Goal: Task Accomplishment & Management: Use online tool/utility

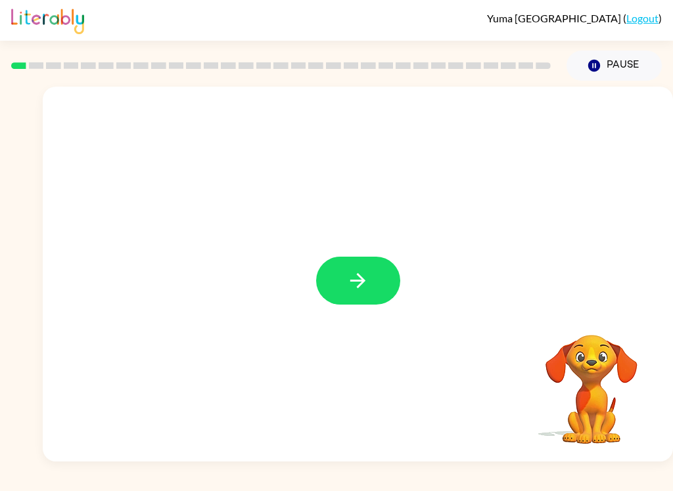
click at [413, 265] on div at bounding box center [358, 274] width 630 height 375
click at [370, 273] on button "button" at bounding box center [358, 281] width 84 height 48
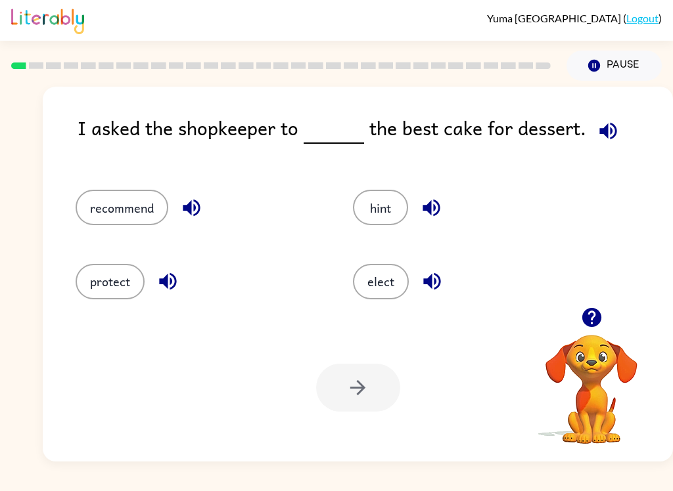
click at [381, 279] on button "elect" at bounding box center [381, 281] width 56 height 35
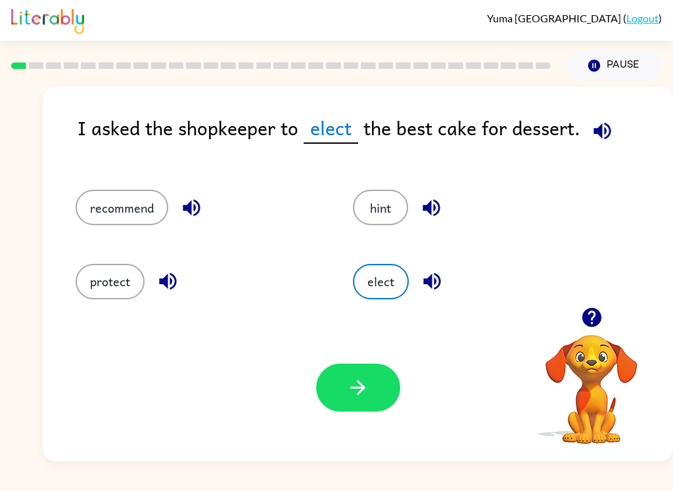
click at [106, 294] on button "protect" at bounding box center [110, 281] width 69 height 35
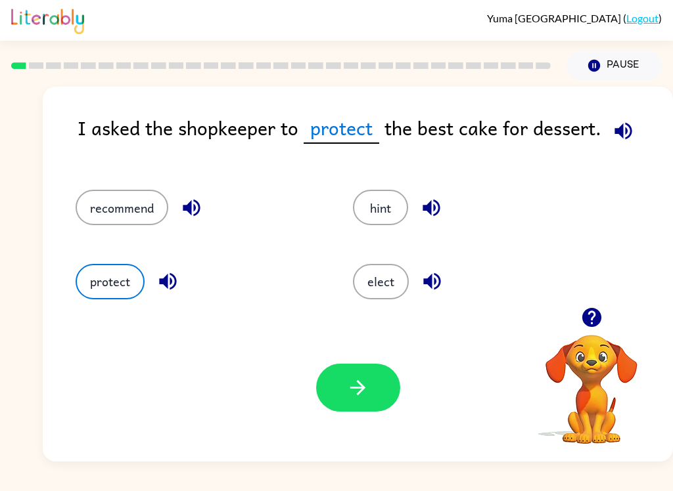
click at [389, 223] on button "hint" at bounding box center [380, 207] width 55 height 35
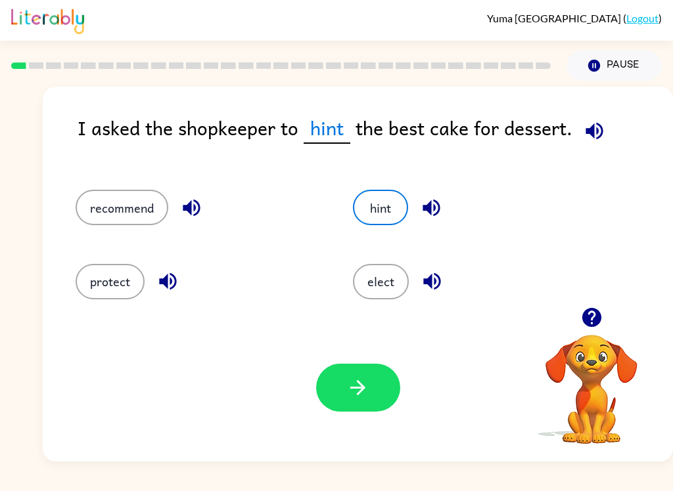
click at [99, 219] on button "recommend" at bounding box center [122, 207] width 93 height 35
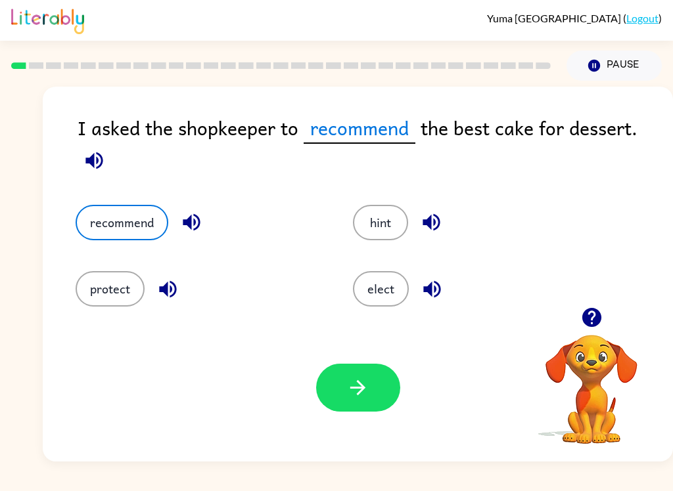
click at [367, 409] on button "button" at bounding box center [358, 388] width 84 height 48
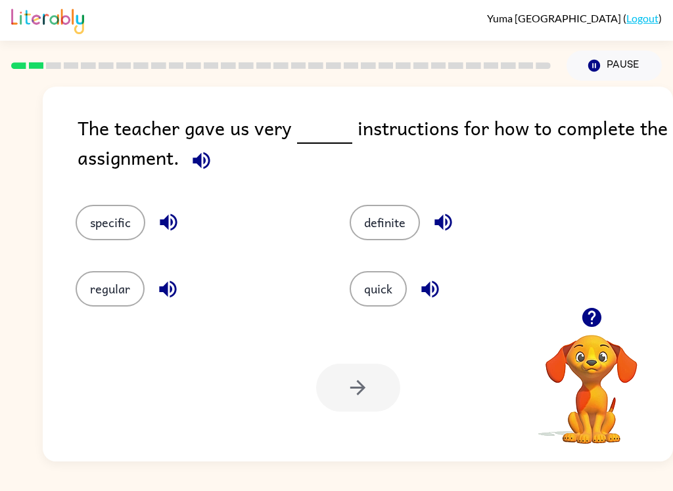
click at [377, 240] on button "definite" at bounding box center [384, 222] width 70 height 35
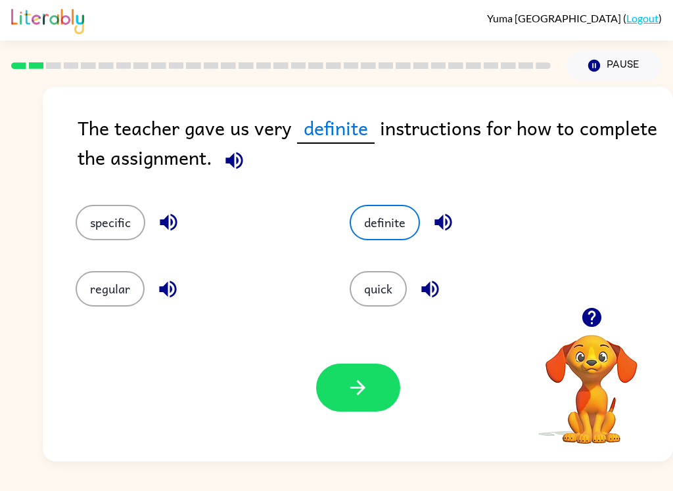
click at [379, 290] on button "quick" at bounding box center [377, 288] width 57 height 35
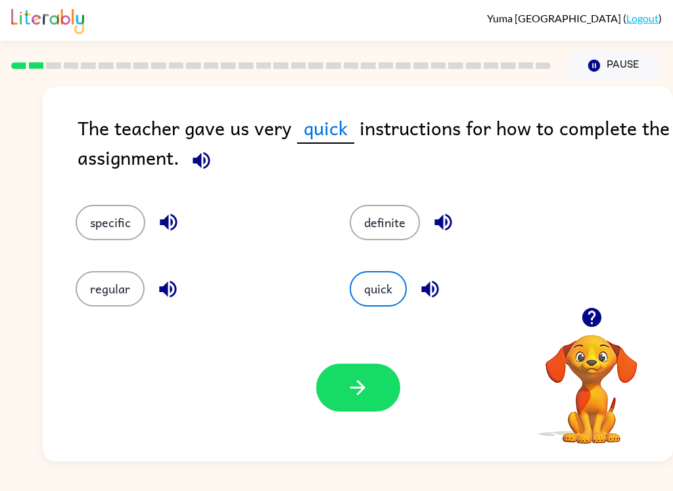
click at [120, 238] on button "specific" at bounding box center [111, 222] width 70 height 35
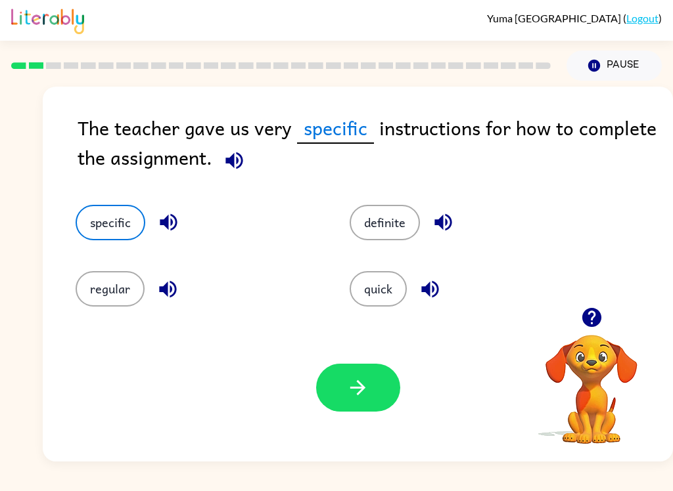
click at [384, 401] on button "button" at bounding box center [358, 388] width 84 height 48
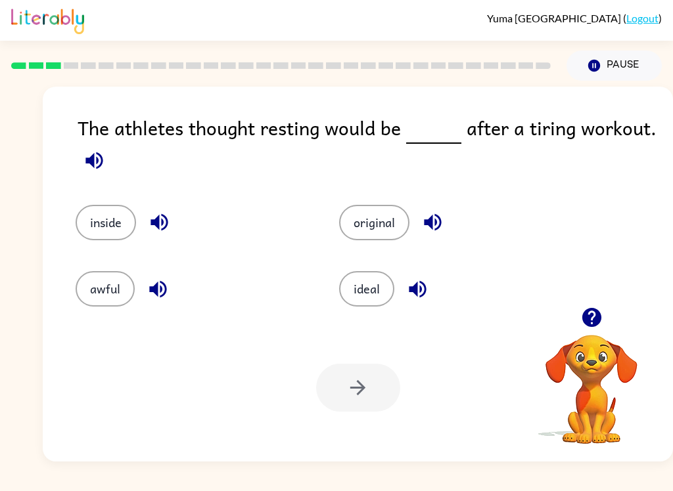
click at [112, 297] on button "awful" at bounding box center [105, 288] width 59 height 35
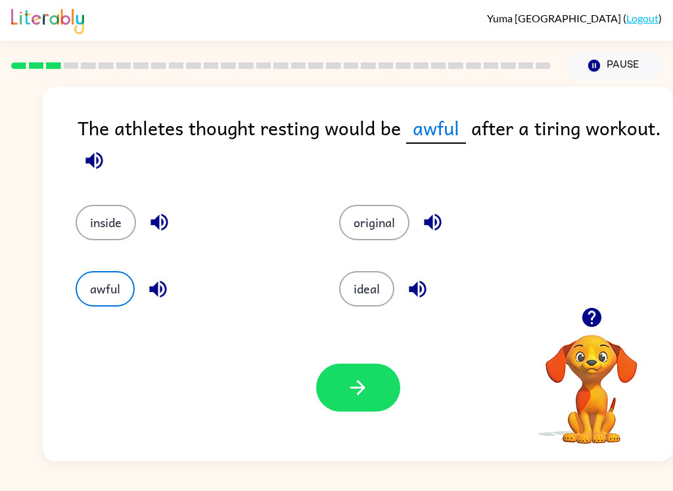
click at [351, 421] on div "Your browser must support playing .mp4 files to use Literably. Please try using…" at bounding box center [358, 388] width 630 height 148
click at [373, 390] on button "button" at bounding box center [358, 388] width 84 height 48
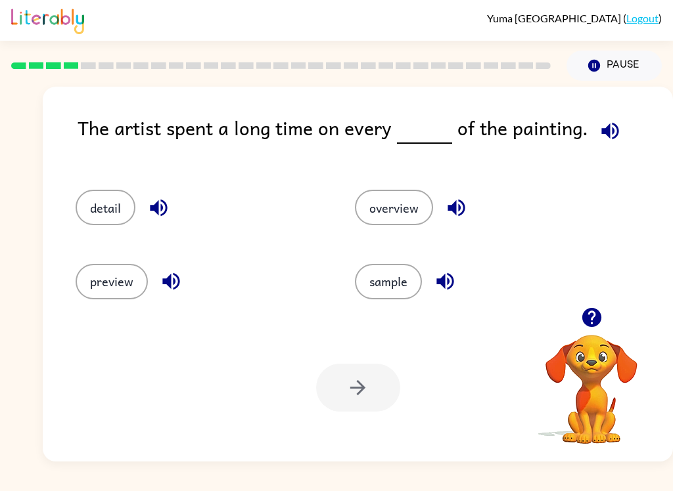
click at [101, 205] on button "detail" at bounding box center [106, 207] width 60 height 35
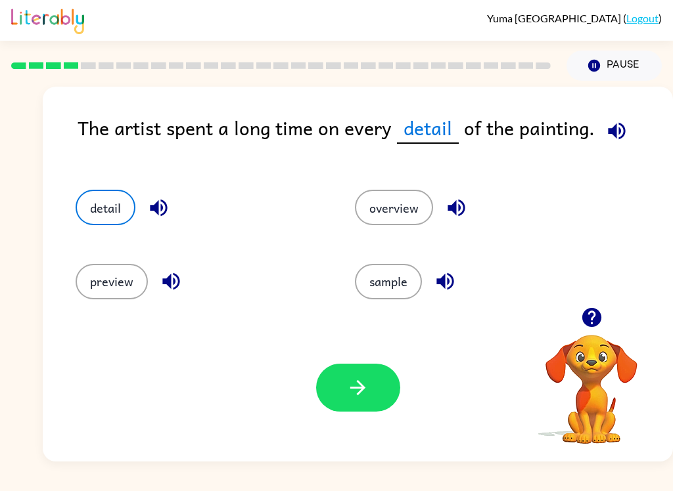
click at [367, 402] on button "button" at bounding box center [358, 388] width 84 height 48
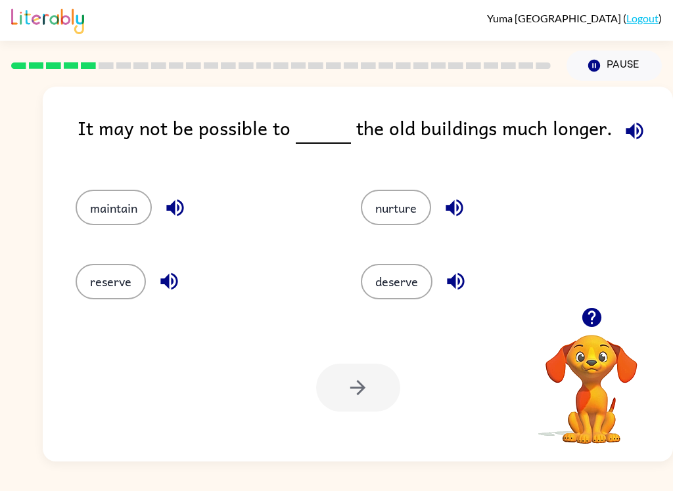
click at [158, 273] on icon "button" at bounding box center [169, 281] width 23 height 23
click at [131, 274] on button "reserve" at bounding box center [111, 281] width 70 height 35
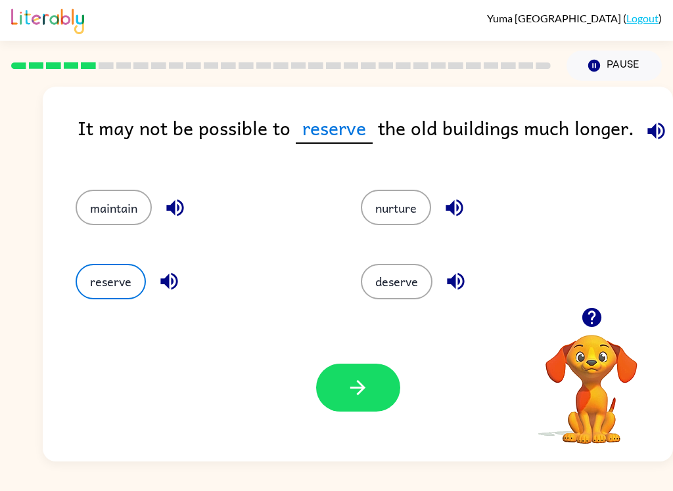
click at [359, 375] on button "button" at bounding box center [358, 388] width 84 height 48
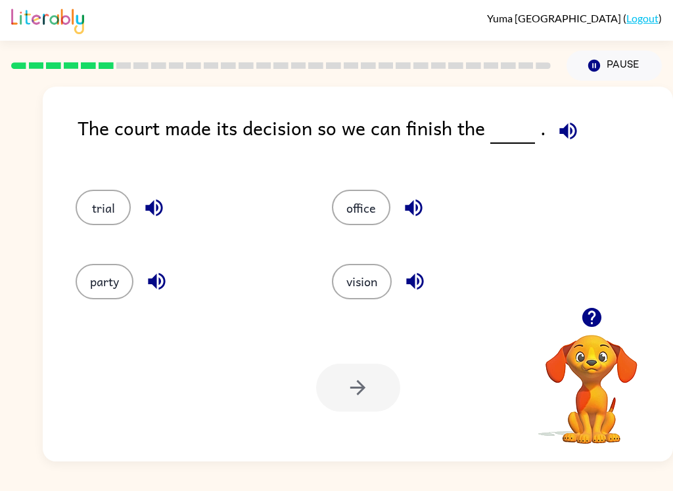
click at [97, 217] on button "trial" at bounding box center [103, 207] width 55 height 35
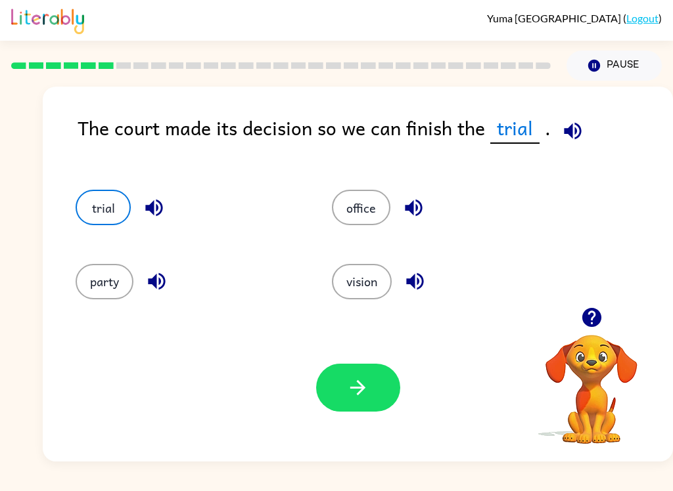
click at [347, 383] on icon "button" at bounding box center [357, 387] width 23 height 23
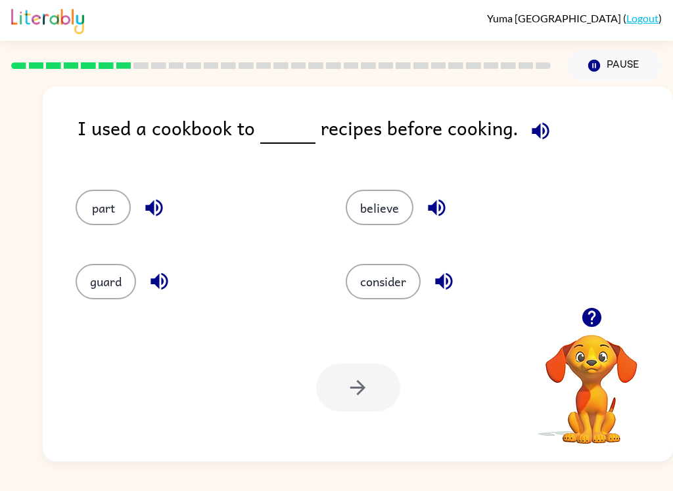
click at [386, 212] on button "believe" at bounding box center [380, 207] width 68 height 35
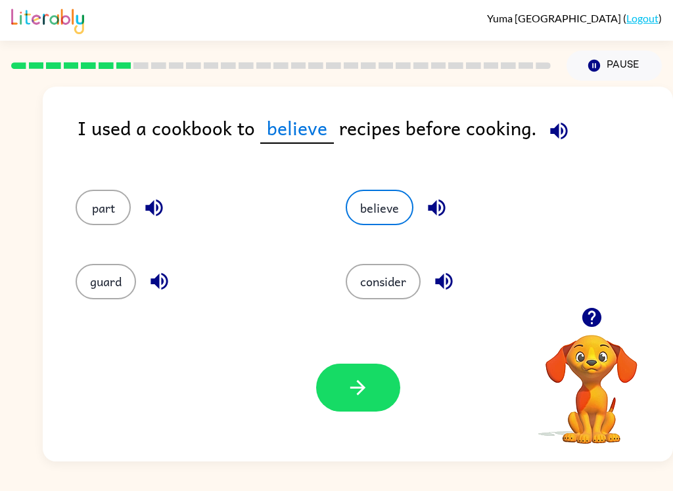
click at [368, 380] on icon "button" at bounding box center [357, 387] width 23 height 23
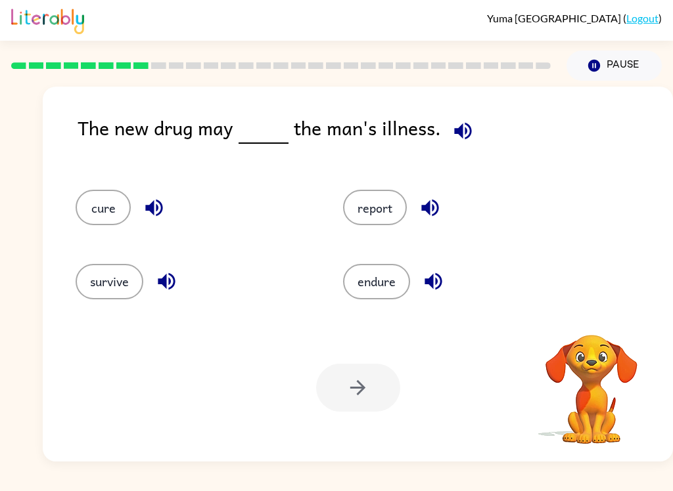
click at [118, 275] on button "survive" at bounding box center [110, 281] width 68 height 35
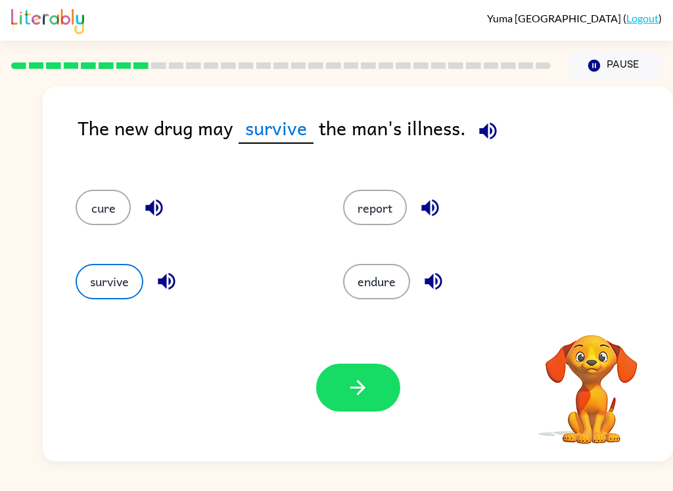
click at [97, 313] on div "survive" at bounding box center [184, 276] width 267 height 74
click at [372, 390] on button "button" at bounding box center [358, 388] width 84 height 48
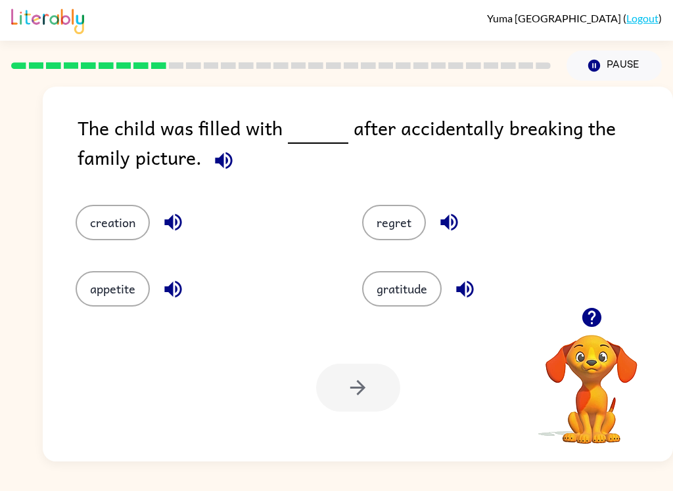
click at [418, 296] on button "gratitude" at bounding box center [401, 288] width 79 height 35
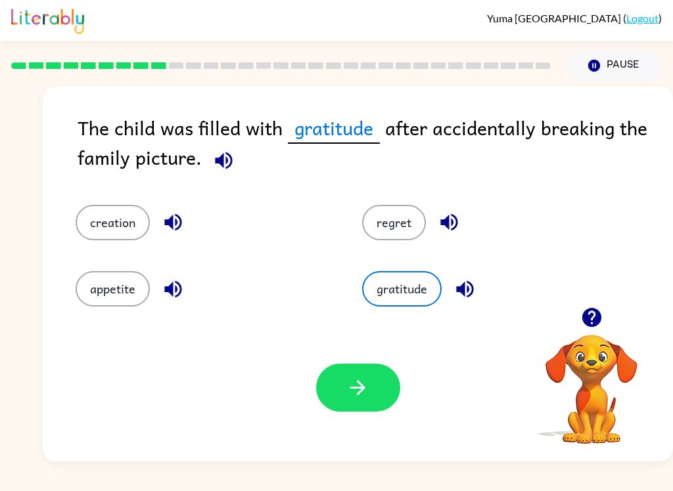
click at [358, 389] on icon "button" at bounding box center [357, 387] width 15 height 15
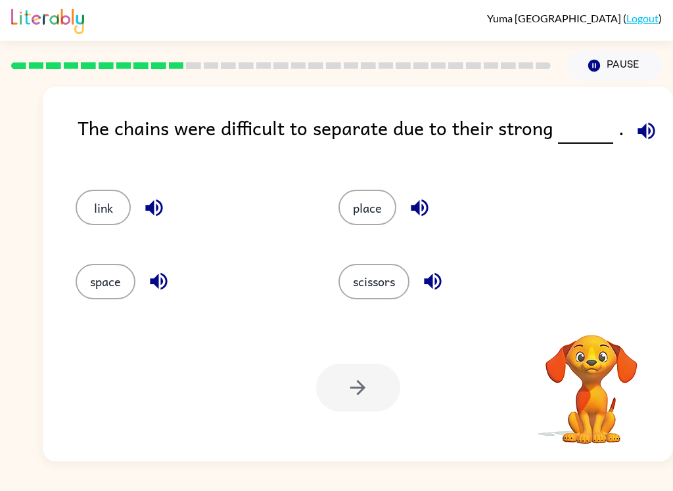
click at [524, 361] on div "Your browser must support playing .mp4 files to use Literably. Please try using…" at bounding box center [358, 388] width 630 height 148
click at [116, 280] on button "space" at bounding box center [106, 281] width 60 height 35
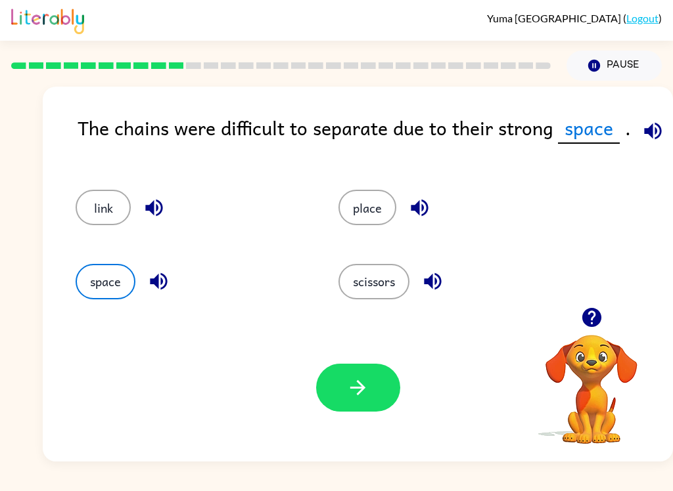
click at [370, 390] on button "button" at bounding box center [358, 388] width 84 height 48
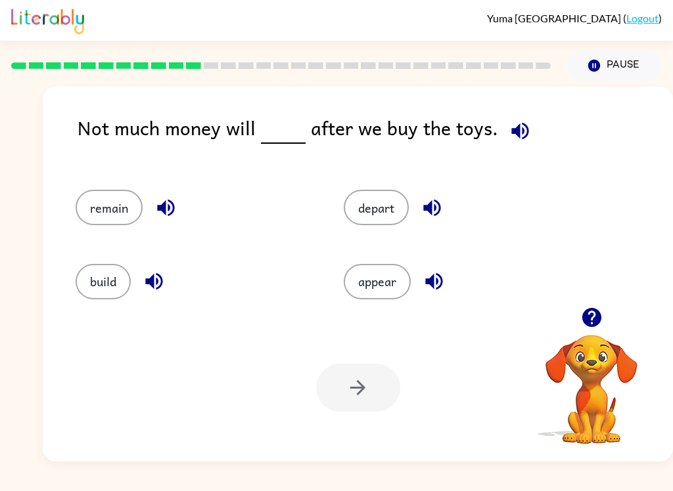
click at [397, 276] on button "appear" at bounding box center [377, 281] width 67 height 35
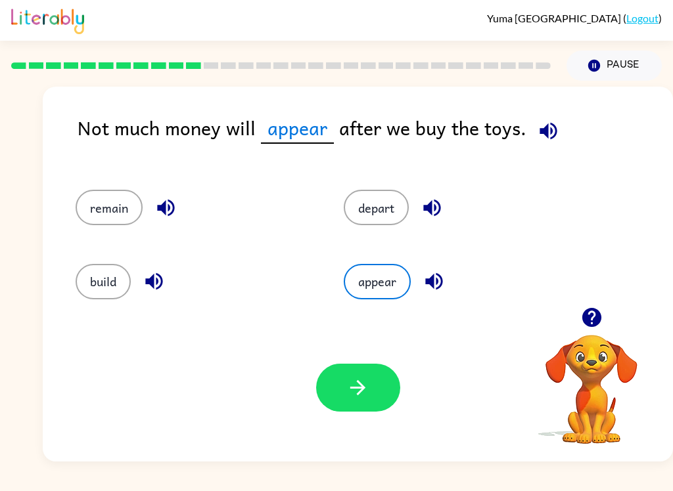
click at [110, 285] on button "build" at bounding box center [103, 281] width 55 height 35
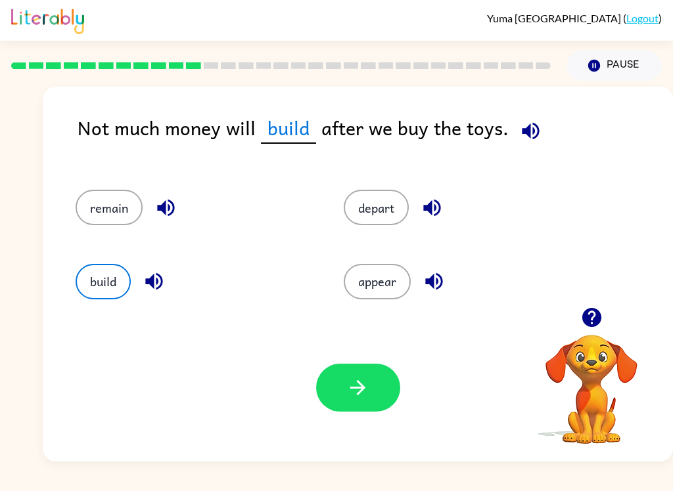
click at [401, 201] on button "depart" at bounding box center [376, 207] width 65 height 35
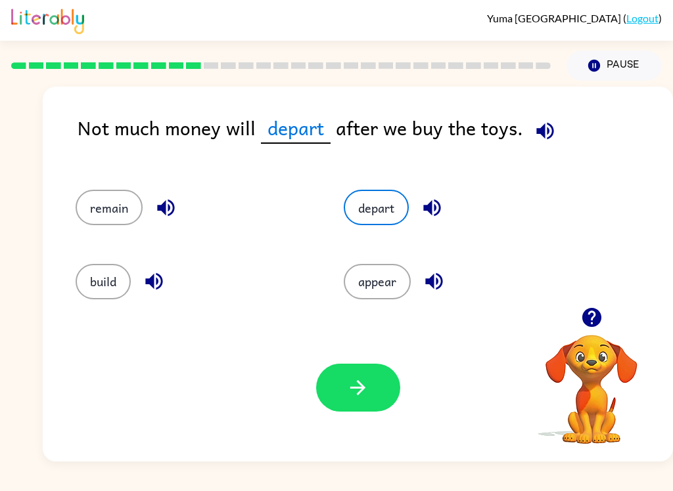
click at [390, 286] on button "appear" at bounding box center [377, 281] width 67 height 35
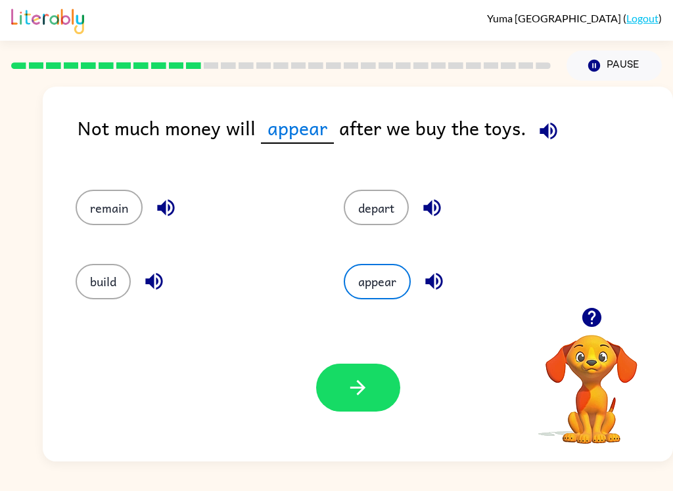
click at [118, 200] on button "remain" at bounding box center [109, 207] width 67 height 35
click at [370, 236] on div "depart" at bounding box center [453, 202] width 268 height 74
click at [359, 300] on button "appear" at bounding box center [377, 281] width 67 height 35
click at [365, 300] on button "appear" at bounding box center [377, 281] width 67 height 35
click at [359, 403] on button "button" at bounding box center [358, 388] width 84 height 48
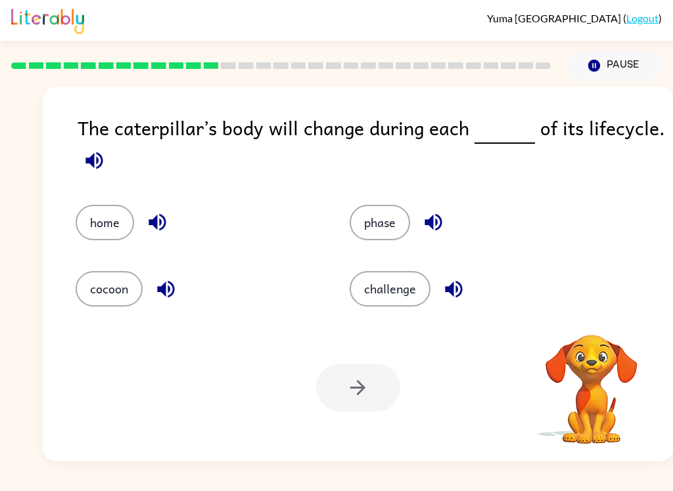
click at [459, 382] on div "Your browser must support playing .mp4 files to use Literably. Please try using…" at bounding box center [358, 388] width 630 height 148
click at [424, 303] on button "challenge" at bounding box center [389, 288] width 81 height 35
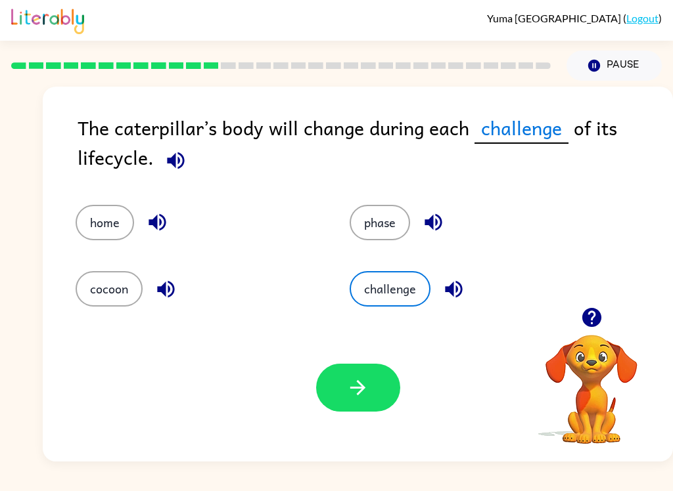
click at [373, 394] on button "button" at bounding box center [358, 388] width 84 height 48
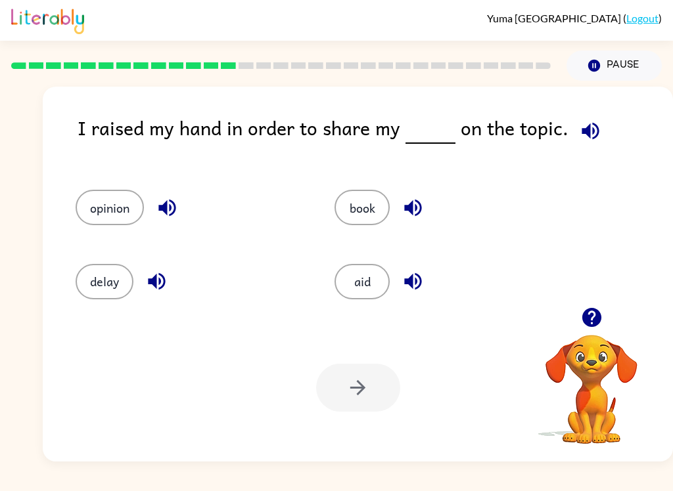
click at [138, 207] on button "opinion" at bounding box center [110, 207] width 68 height 35
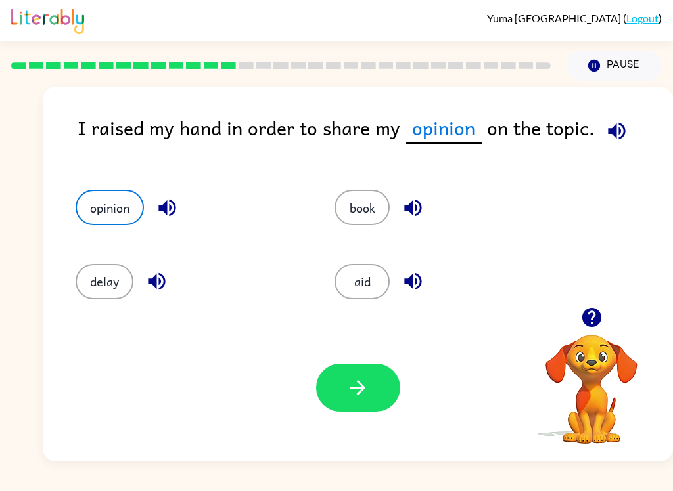
click at [383, 386] on button "button" at bounding box center [358, 388] width 84 height 48
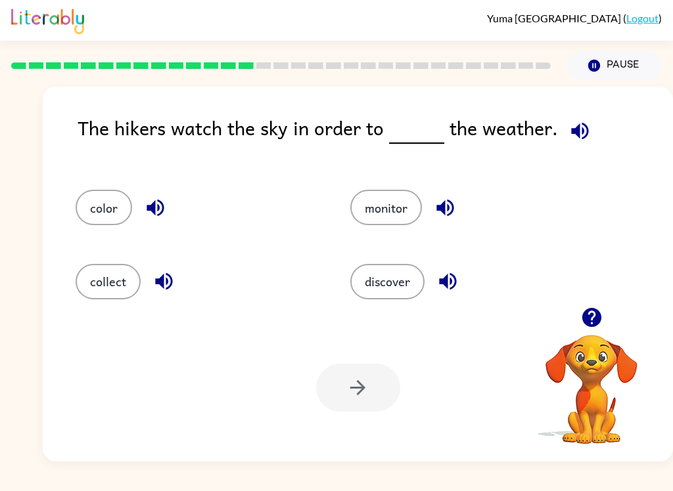
click at [380, 277] on button "discover" at bounding box center [387, 281] width 74 height 35
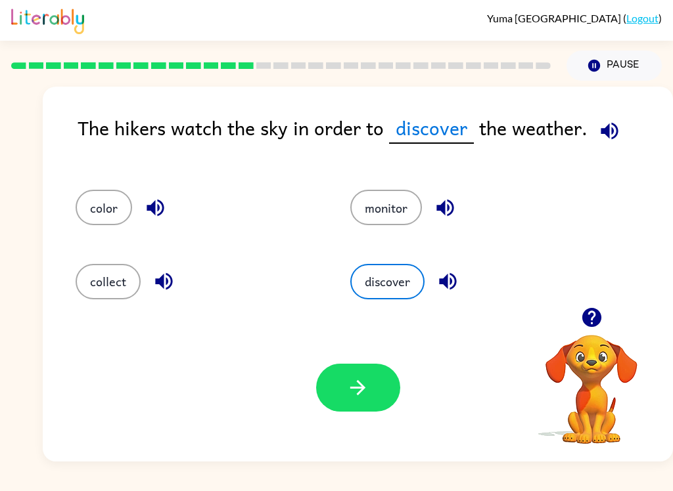
click at [349, 391] on icon "button" at bounding box center [357, 387] width 23 height 23
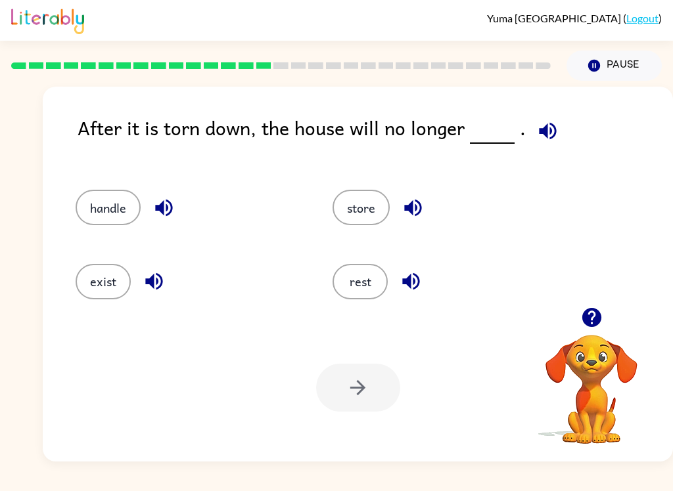
click at [114, 204] on button "handle" at bounding box center [108, 207] width 65 height 35
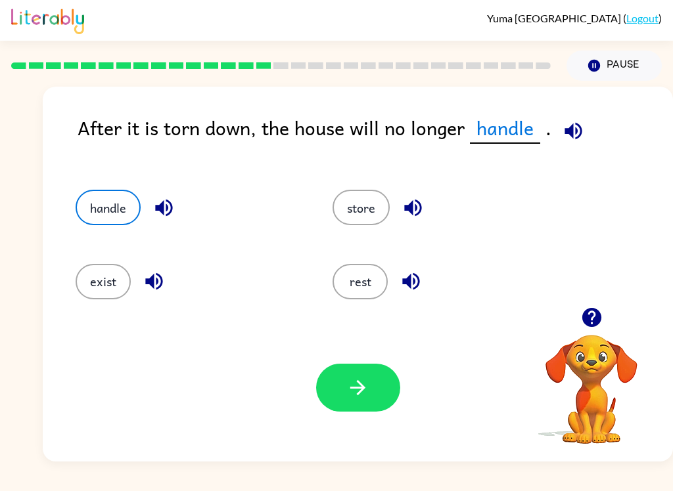
click at [372, 206] on button "store" at bounding box center [360, 207] width 57 height 35
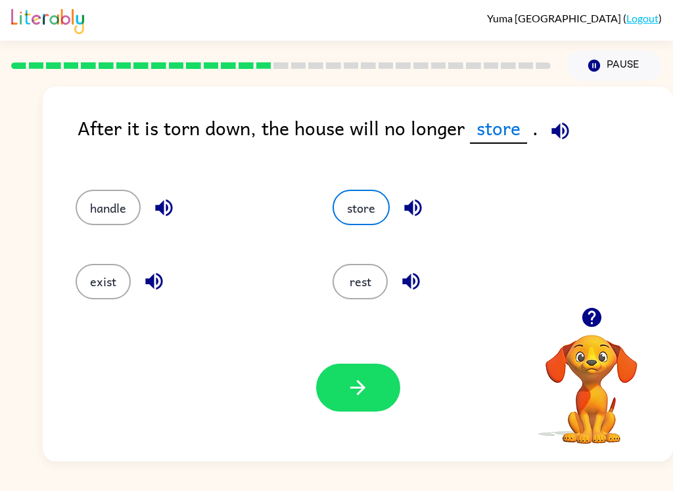
click at [370, 395] on button "button" at bounding box center [358, 388] width 84 height 48
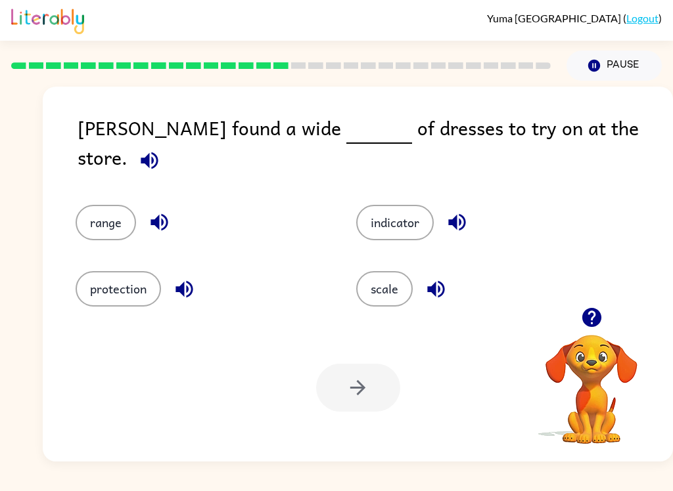
click at [114, 283] on button "protection" at bounding box center [118, 288] width 85 height 35
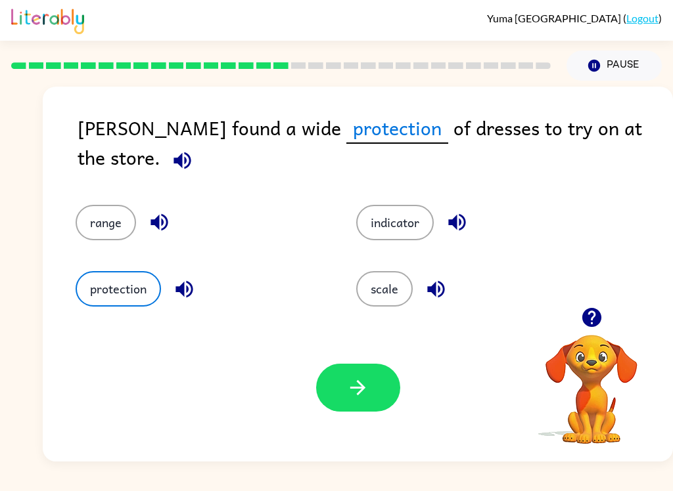
click at [341, 392] on button "button" at bounding box center [358, 388] width 84 height 48
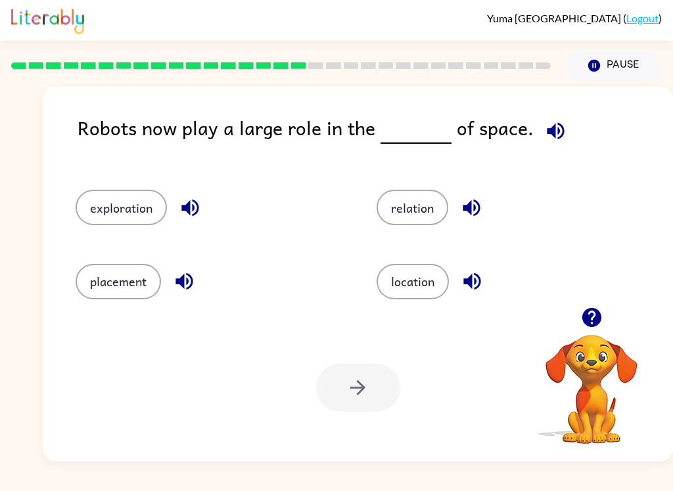
click at [430, 275] on button "location" at bounding box center [412, 281] width 72 height 35
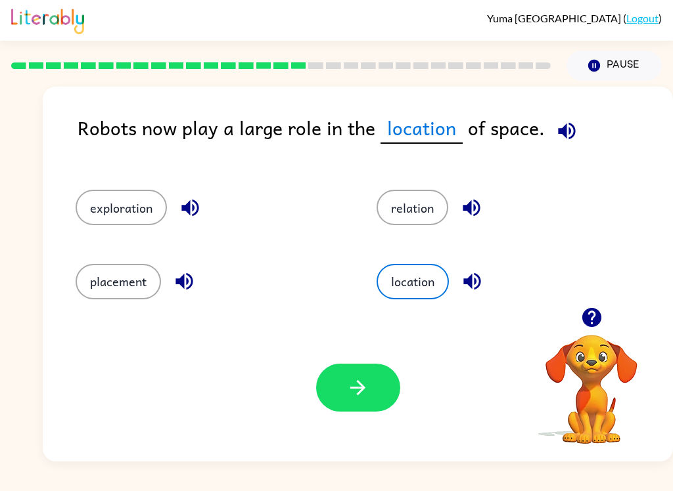
click at [386, 390] on button "button" at bounding box center [358, 388] width 84 height 48
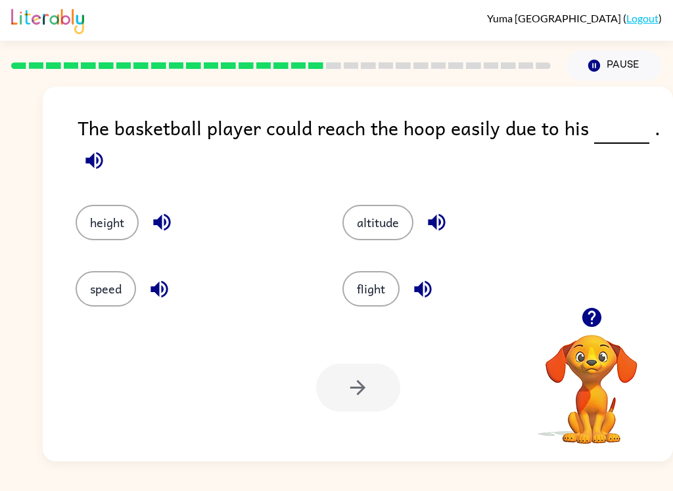
click at [94, 219] on button "height" at bounding box center [107, 222] width 63 height 35
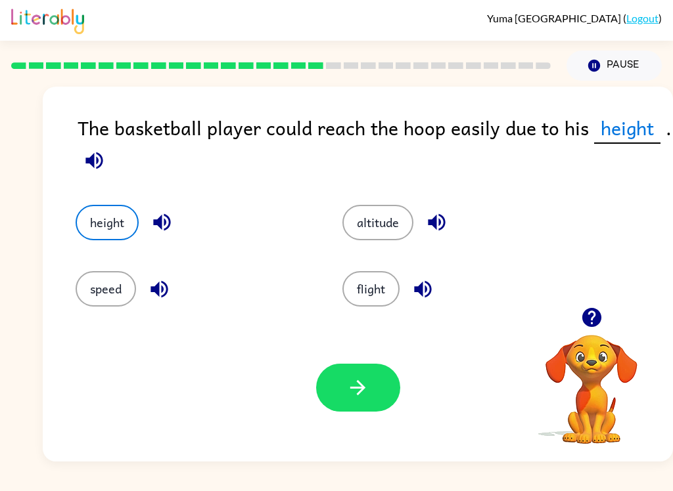
click at [333, 394] on button "button" at bounding box center [358, 388] width 84 height 48
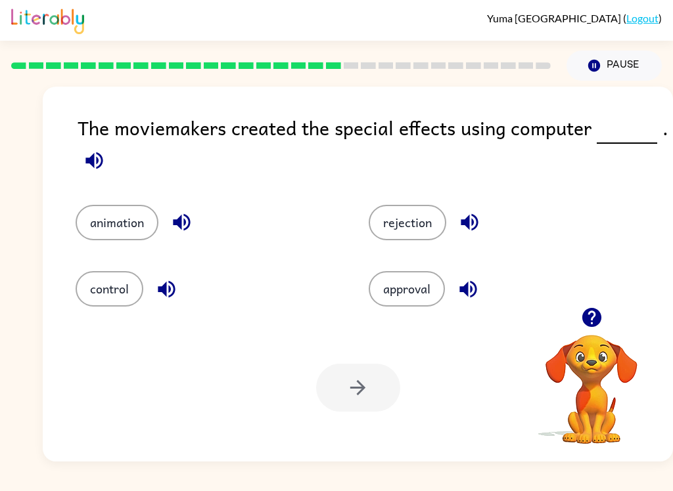
click at [114, 302] on button "control" at bounding box center [110, 288] width 68 height 35
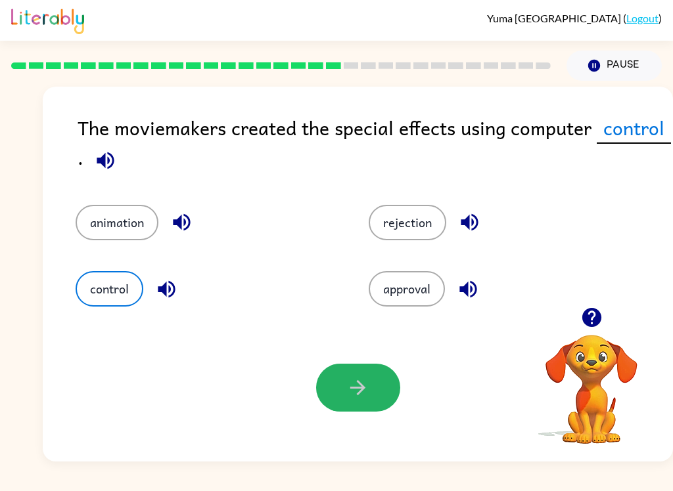
click at [363, 380] on icon "button" at bounding box center [357, 387] width 23 height 23
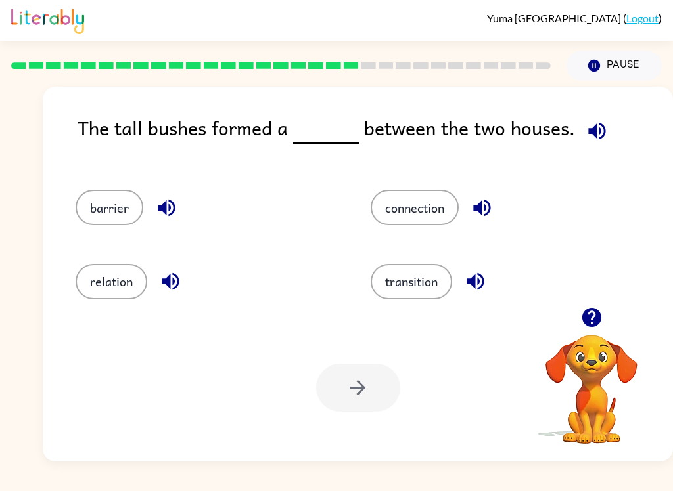
click at [403, 221] on button "connection" at bounding box center [414, 207] width 88 height 35
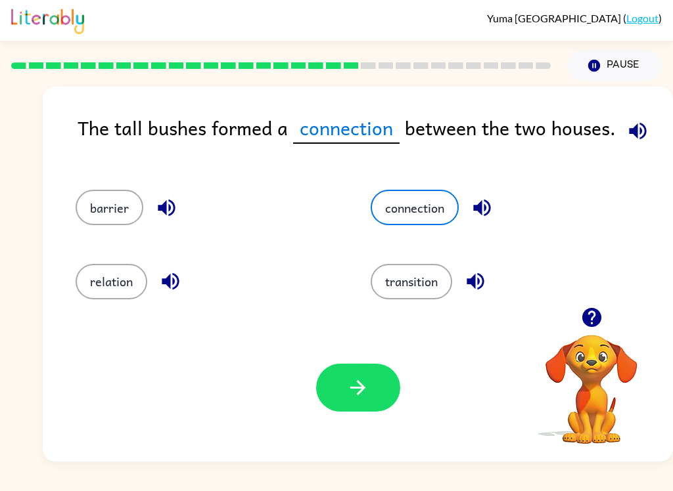
click at [359, 386] on icon "button" at bounding box center [357, 387] width 23 height 23
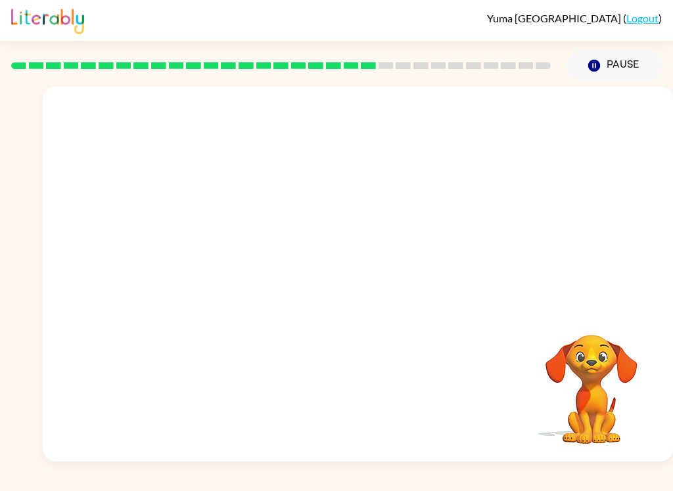
click at [623, 64] on button "Pause Pause" at bounding box center [613, 66] width 95 height 30
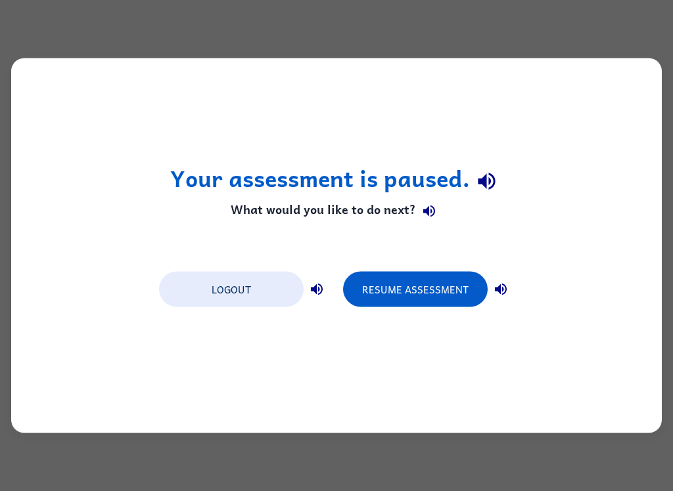
click at [444, 300] on button "Resume Assessment" at bounding box center [415, 289] width 145 height 35
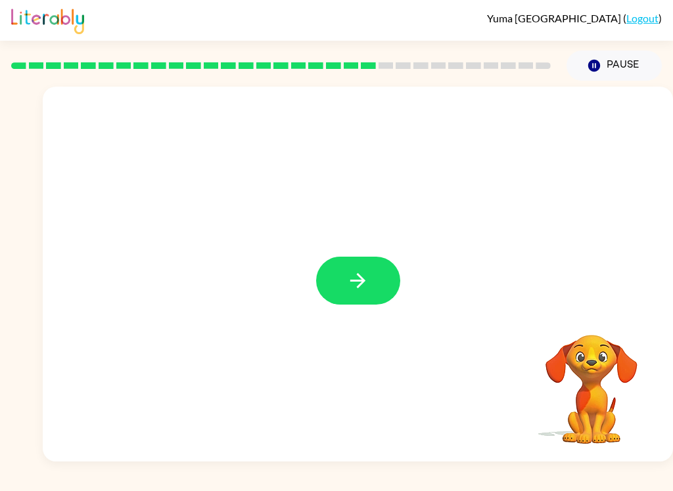
click at [349, 261] on button "button" at bounding box center [358, 281] width 84 height 48
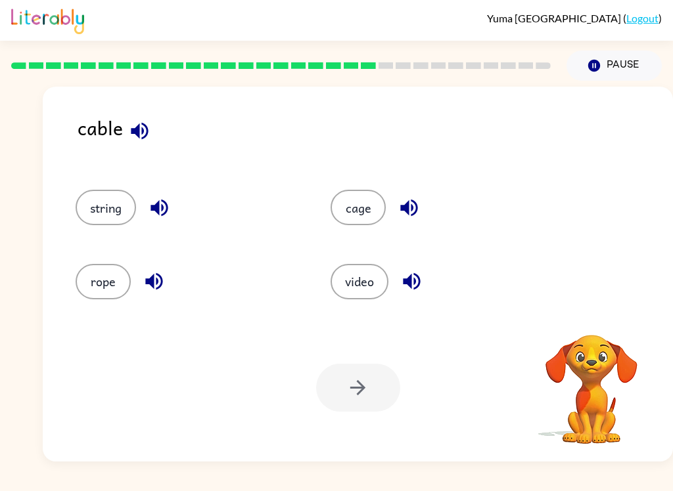
click at [356, 223] on button "cage" at bounding box center [357, 207] width 55 height 35
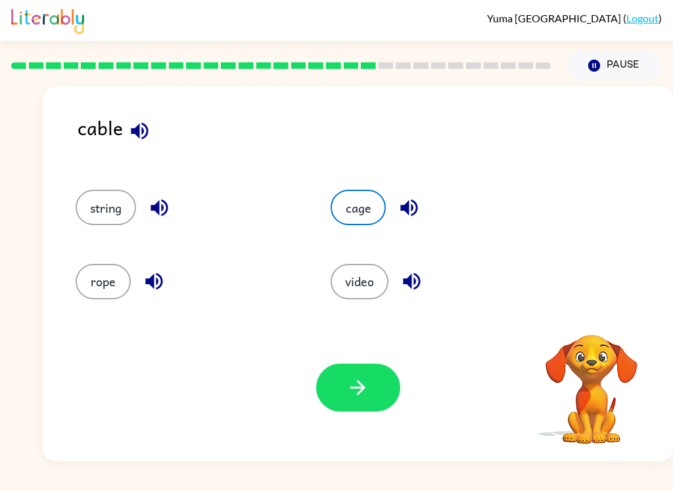
click at [373, 292] on button "video" at bounding box center [359, 281] width 58 height 35
click at [114, 281] on button "rope" at bounding box center [103, 281] width 55 height 35
click at [98, 208] on button "string" at bounding box center [106, 207] width 60 height 35
click at [353, 220] on button "cage" at bounding box center [357, 207] width 55 height 35
click at [369, 371] on button "button" at bounding box center [358, 388] width 84 height 48
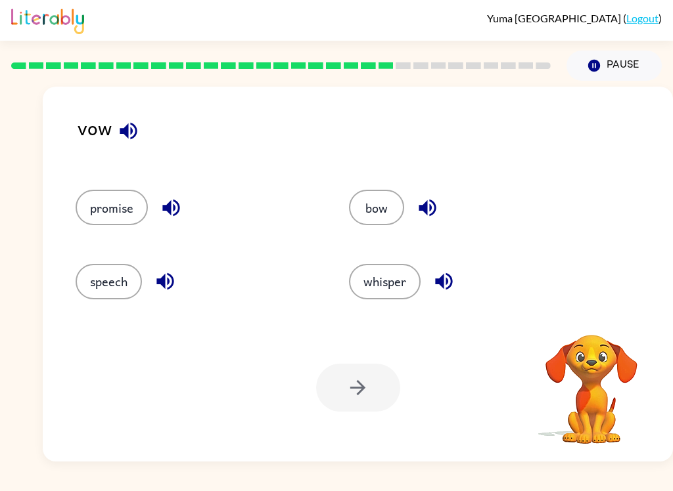
click at [382, 217] on button "bow" at bounding box center [376, 207] width 55 height 35
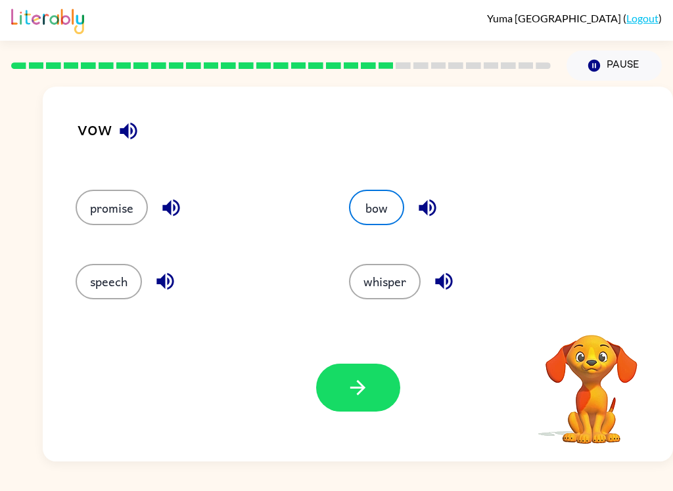
click at [347, 379] on icon "button" at bounding box center [357, 387] width 23 height 23
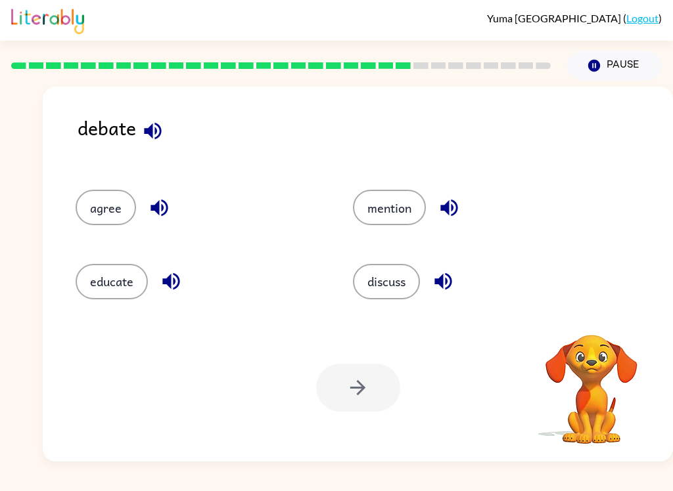
click at [102, 210] on button "agree" at bounding box center [106, 207] width 60 height 35
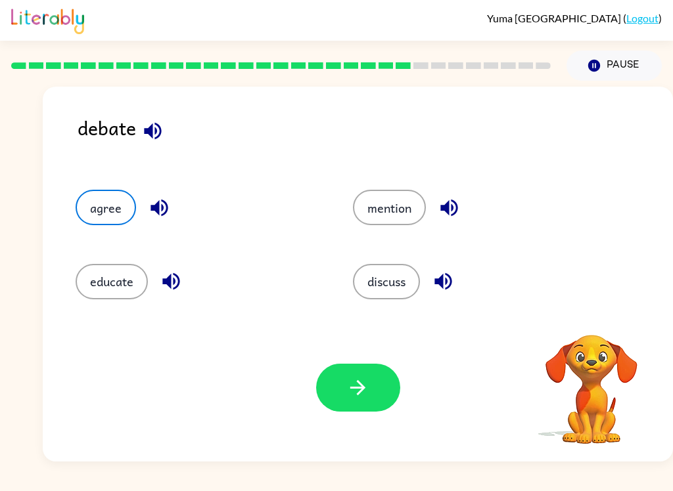
click at [102, 280] on button "educate" at bounding box center [112, 281] width 72 height 35
click at [373, 397] on button "button" at bounding box center [358, 388] width 84 height 48
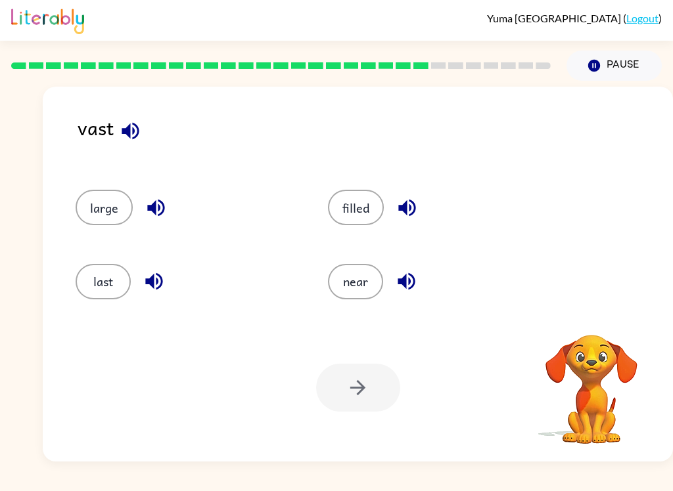
click at [367, 224] on button "filled" at bounding box center [356, 207] width 56 height 35
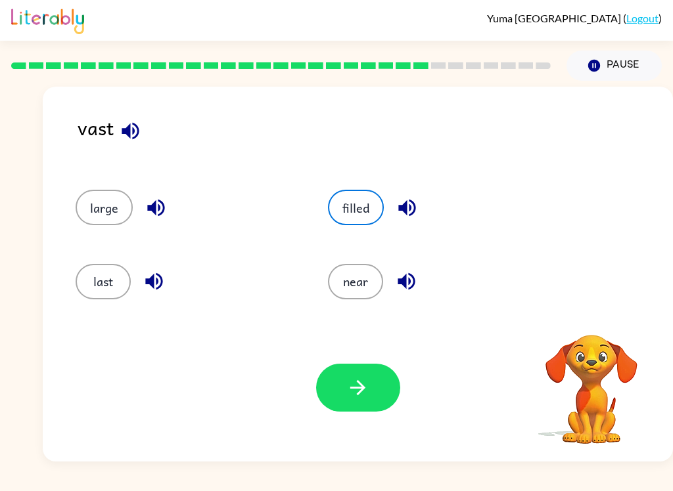
click at [361, 280] on button "near" at bounding box center [355, 281] width 55 height 35
click at [368, 393] on icon "button" at bounding box center [357, 387] width 23 height 23
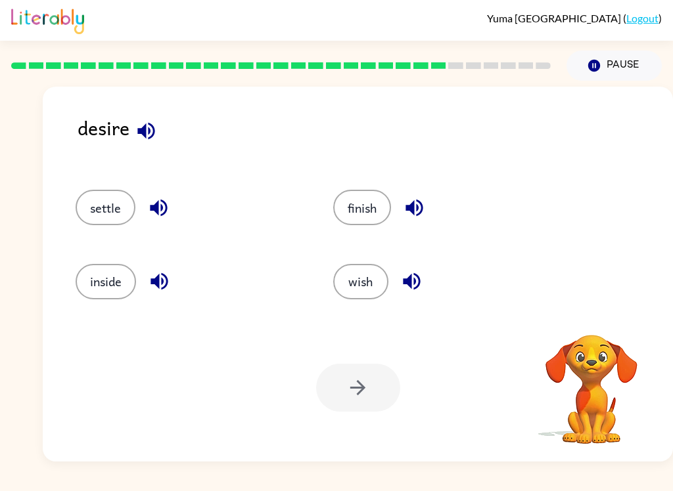
click at [97, 220] on button "settle" at bounding box center [106, 207] width 60 height 35
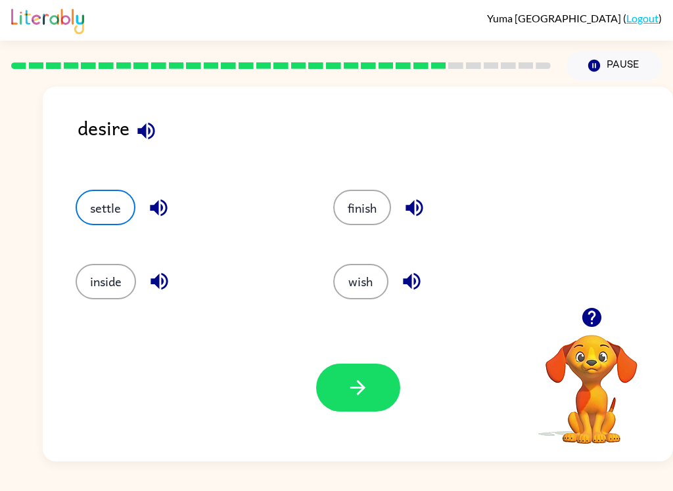
click at [343, 405] on button "button" at bounding box center [358, 388] width 84 height 48
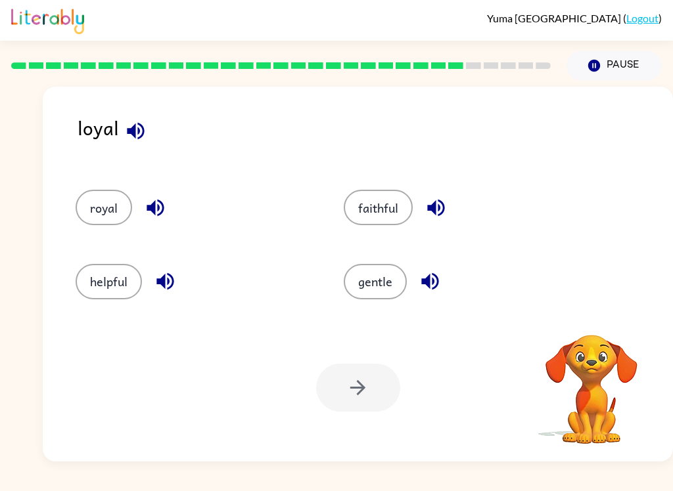
click at [112, 218] on button "royal" at bounding box center [104, 207] width 56 height 35
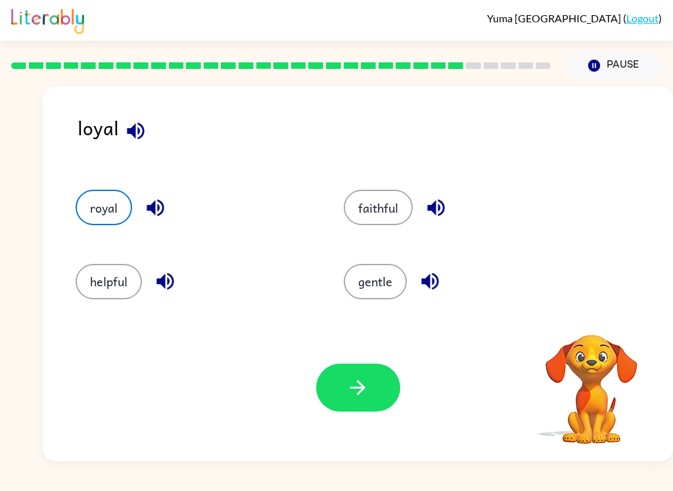
click at [360, 392] on icon "button" at bounding box center [357, 387] width 15 height 15
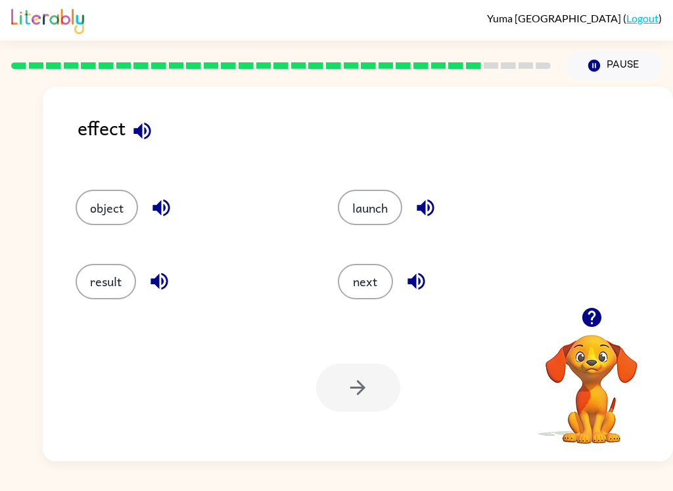
click at [131, 280] on button "result" at bounding box center [106, 281] width 60 height 35
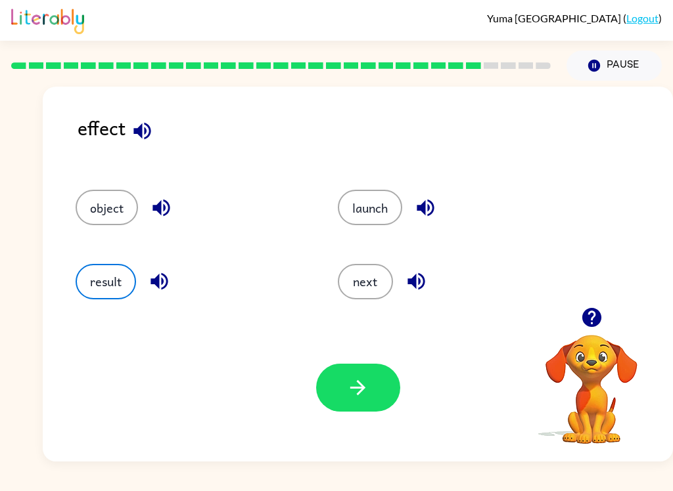
click at [377, 405] on button "button" at bounding box center [358, 388] width 84 height 48
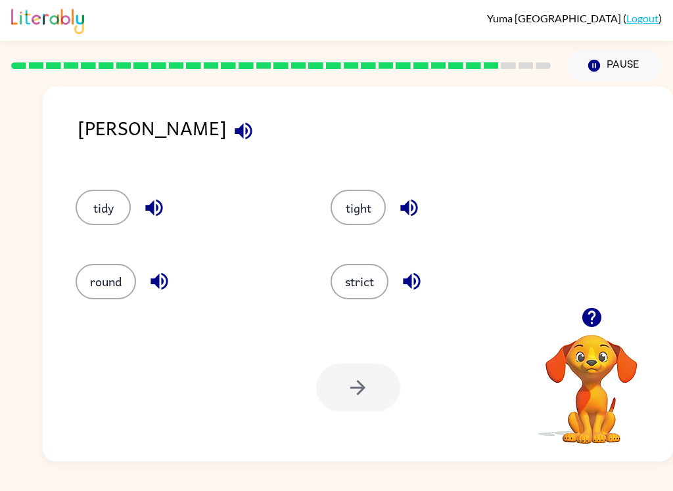
click at [360, 198] on button "tight" at bounding box center [357, 207] width 55 height 35
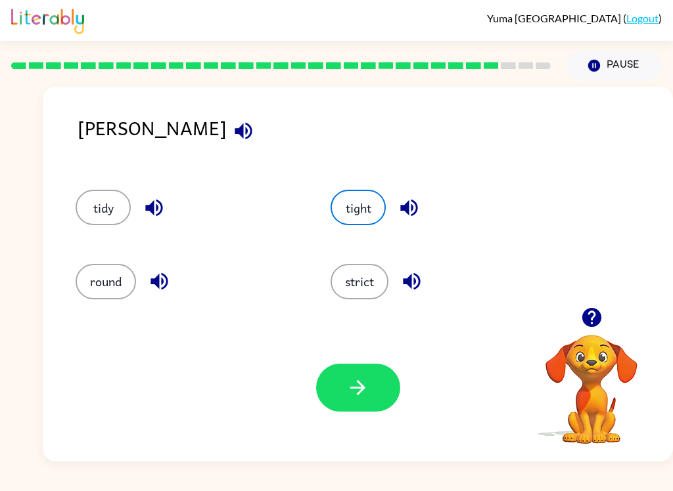
click at [389, 395] on button "button" at bounding box center [358, 388] width 84 height 48
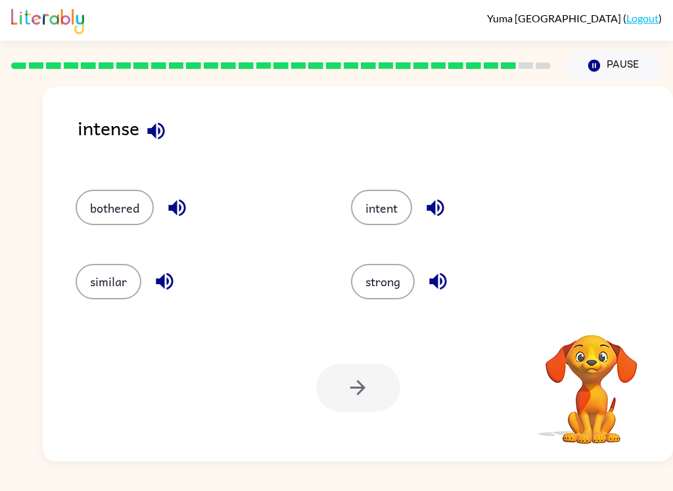
click at [390, 197] on button "intent" at bounding box center [381, 207] width 61 height 35
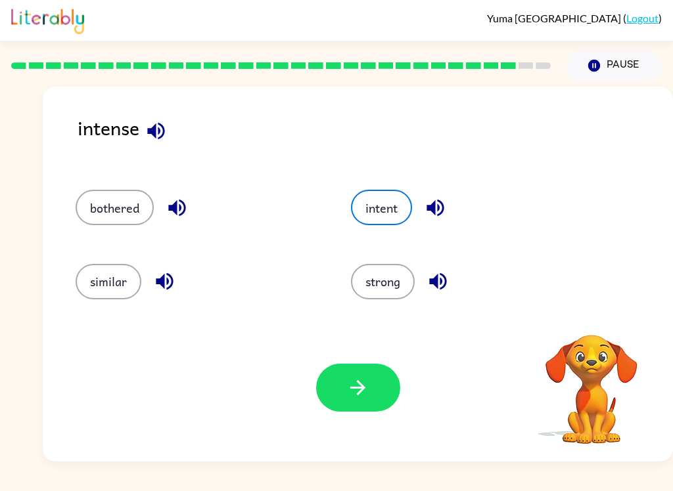
click at [350, 400] on button "button" at bounding box center [358, 388] width 84 height 48
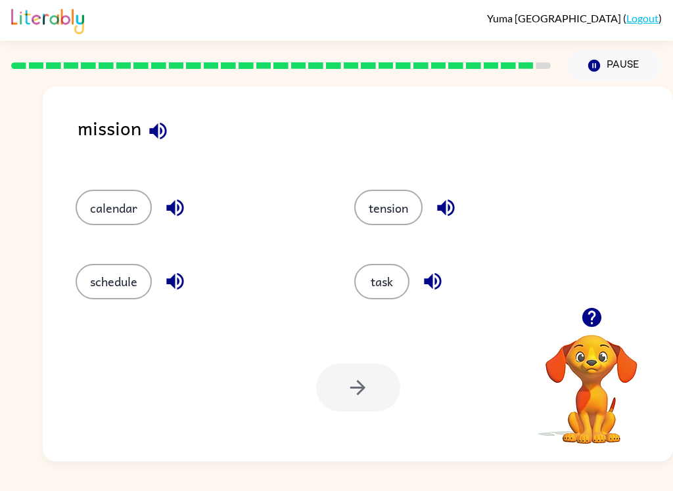
click at [396, 278] on button "task" at bounding box center [381, 281] width 55 height 35
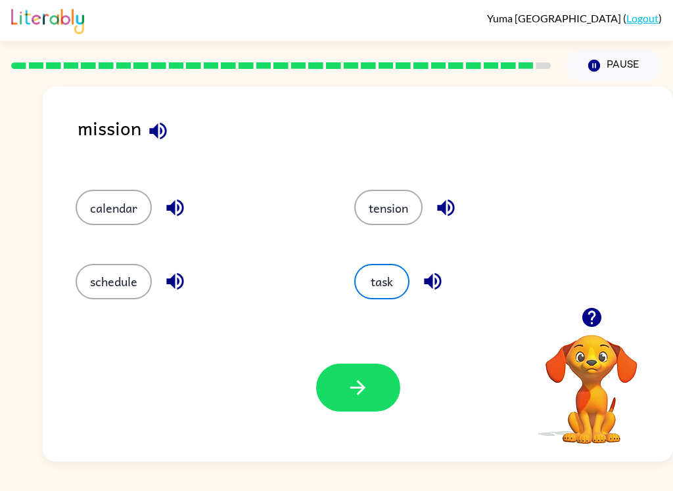
click at [365, 391] on icon "button" at bounding box center [357, 387] width 23 height 23
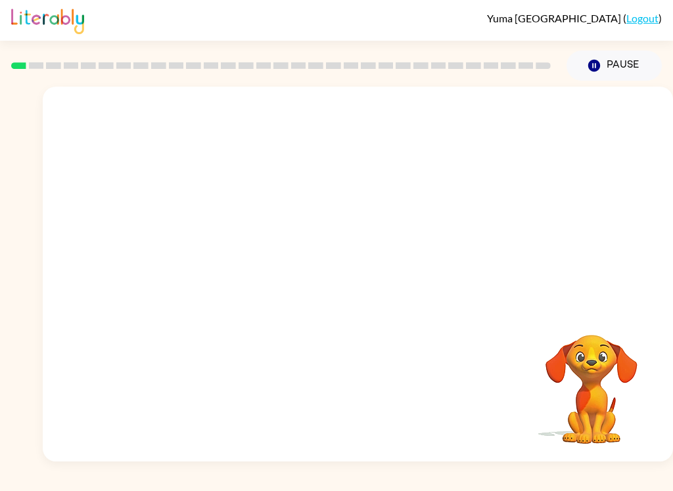
click at [315, 209] on video "Your browser must support playing .mp4 files to use Literably. Please try using…" at bounding box center [358, 197] width 630 height 221
click at [397, 248] on video "Your browser must support playing .mp4 files to use Literably. Please try using…" at bounding box center [358, 197] width 630 height 221
click at [351, 273] on icon "button" at bounding box center [357, 280] width 23 height 23
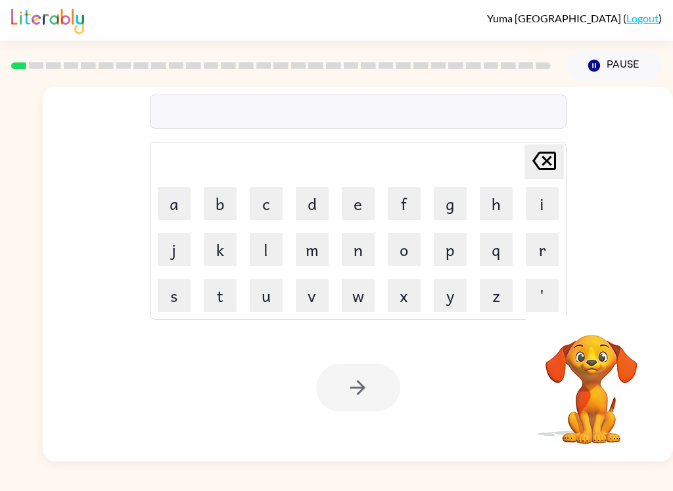
click at [218, 206] on button "b" at bounding box center [220, 203] width 33 height 33
click at [399, 254] on button "o" at bounding box center [404, 249] width 33 height 33
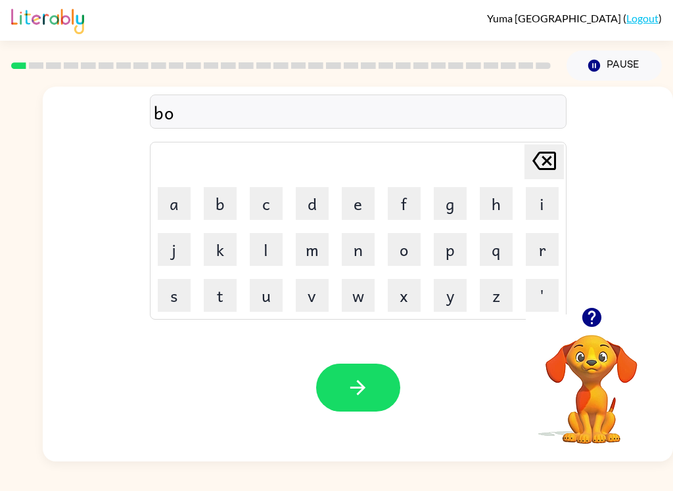
click at [545, 251] on button "r" at bounding box center [542, 249] width 33 height 33
click at [309, 208] on button "d" at bounding box center [312, 203] width 33 height 33
click at [355, 213] on button "e" at bounding box center [358, 203] width 33 height 33
click at [541, 258] on button "r" at bounding box center [542, 249] width 33 height 33
click at [347, 397] on icon "button" at bounding box center [357, 387] width 23 height 23
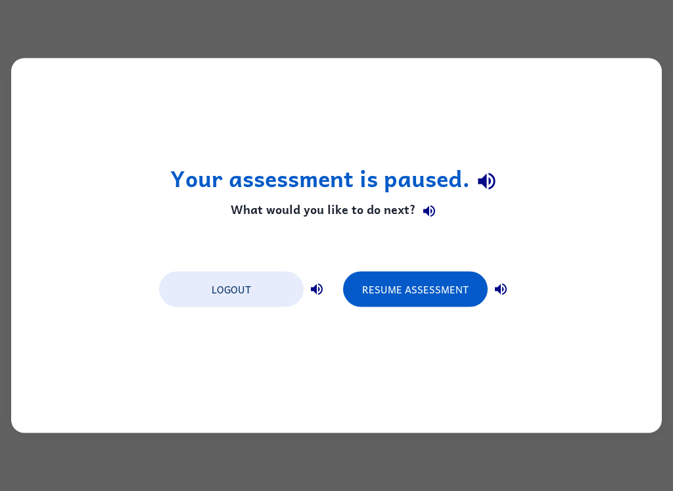
click at [422, 278] on button "Resume Assessment" at bounding box center [415, 289] width 145 height 35
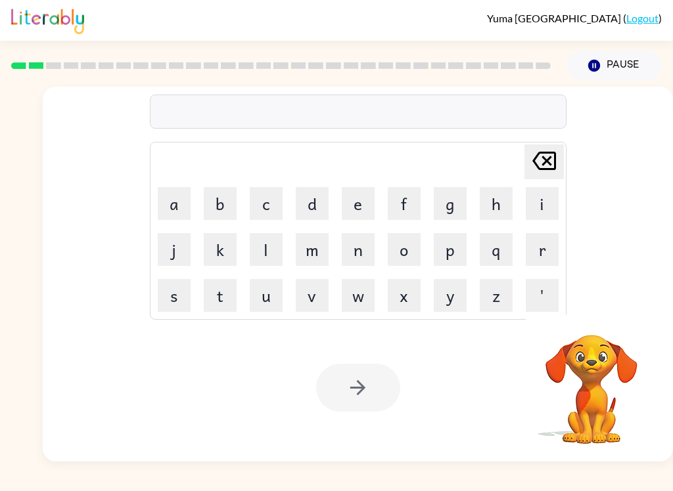
click at [447, 211] on button "g" at bounding box center [450, 203] width 33 height 33
click at [545, 257] on button "r" at bounding box center [542, 249] width 33 height 33
click at [407, 263] on button "o" at bounding box center [404, 249] width 33 height 33
click at [270, 300] on button "u" at bounding box center [266, 295] width 33 height 33
click at [353, 256] on button "n" at bounding box center [358, 249] width 33 height 33
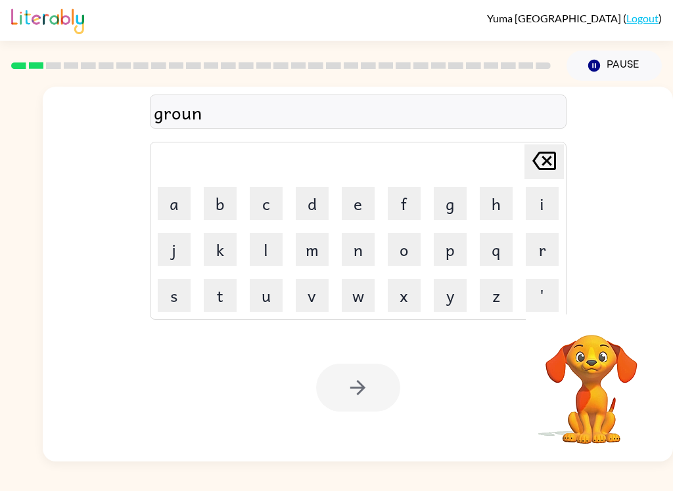
click at [319, 193] on button "d" at bounding box center [312, 203] width 33 height 33
click at [386, 418] on div "Your browser must support playing .mp4 files to use Literably. Please try using…" at bounding box center [358, 388] width 630 height 148
click at [343, 388] on div at bounding box center [358, 388] width 84 height 48
click at [342, 393] on div at bounding box center [358, 388] width 84 height 48
click at [356, 399] on div at bounding box center [358, 388] width 84 height 48
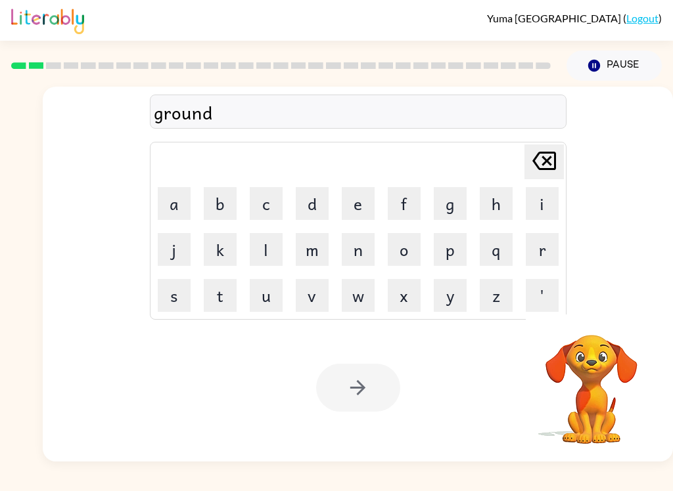
click at [356, 398] on div at bounding box center [358, 388] width 84 height 48
click at [382, 389] on div at bounding box center [358, 388] width 84 height 48
click at [382, 388] on div at bounding box center [358, 388] width 84 height 48
click at [623, 62] on button "Pause Pause" at bounding box center [613, 66] width 95 height 30
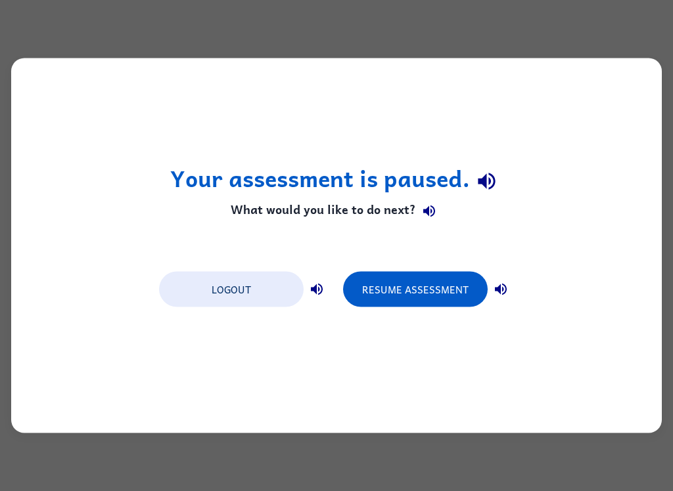
click at [395, 297] on button "Resume Assessment" at bounding box center [415, 289] width 145 height 35
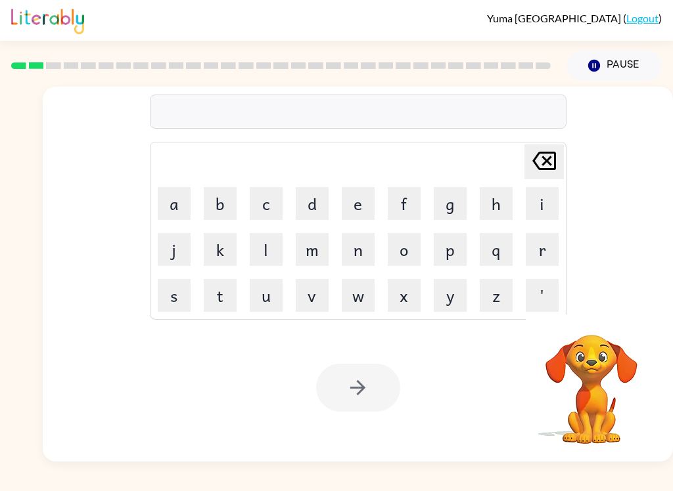
click at [453, 212] on button "g" at bounding box center [450, 203] width 33 height 33
click at [535, 260] on button "r" at bounding box center [542, 249] width 33 height 33
click at [402, 253] on button "o" at bounding box center [404, 249] width 33 height 33
click at [263, 302] on button "u" at bounding box center [266, 295] width 33 height 33
click at [362, 257] on button "n" at bounding box center [358, 249] width 33 height 33
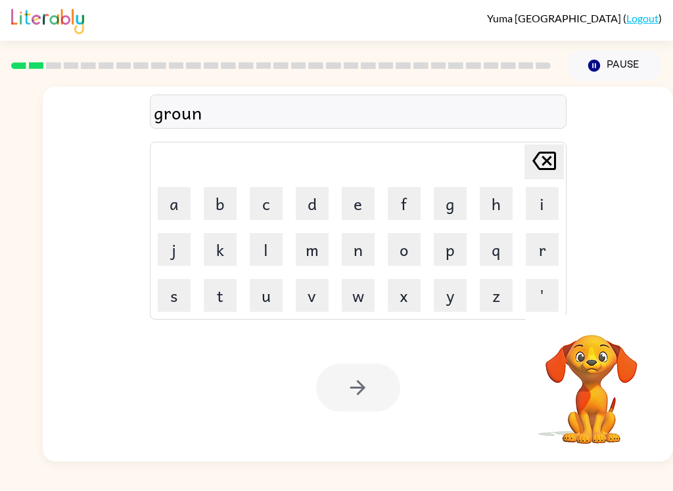
click at [312, 202] on button "d" at bounding box center [312, 203] width 33 height 33
click at [341, 399] on div at bounding box center [358, 388] width 84 height 48
click at [349, 402] on div at bounding box center [358, 388] width 84 height 48
click at [349, 401] on div at bounding box center [358, 388] width 84 height 48
click at [366, 412] on div at bounding box center [358, 388] width 84 height 48
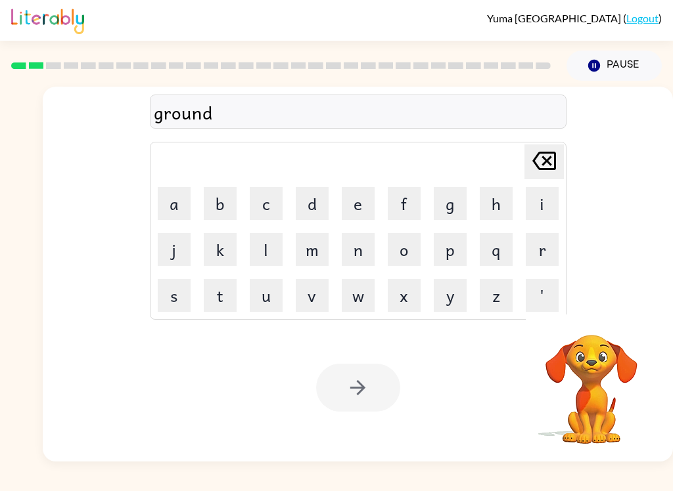
click at [361, 396] on div at bounding box center [358, 388] width 84 height 48
click at [605, 376] on video "Your browser must support playing .mp4 files to use Literably. Please try using…" at bounding box center [591, 380] width 131 height 131
click at [628, 69] on button "Pause Pause" at bounding box center [613, 66] width 95 height 30
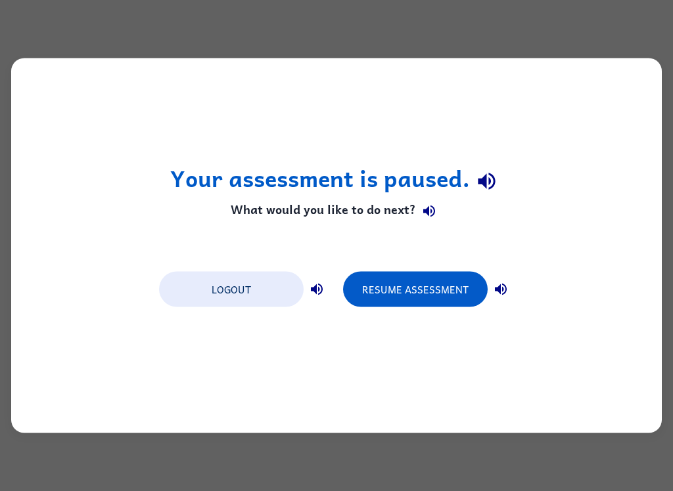
click at [219, 299] on button "Logout" at bounding box center [231, 289] width 145 height 35
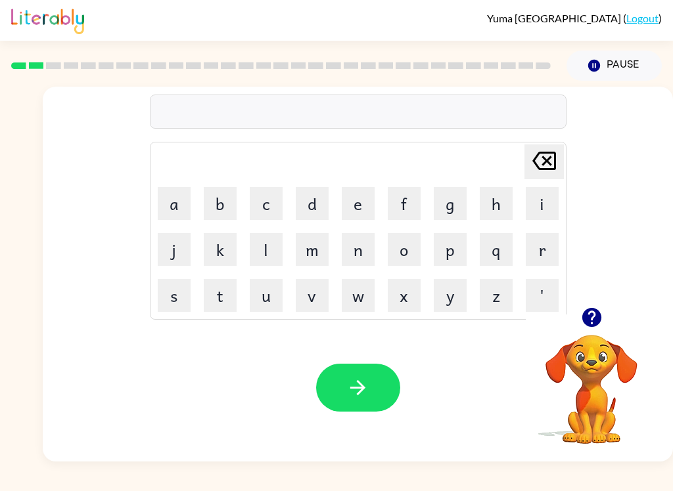
click at [460, 202] on button "g" at bounding box center [450, 203] width 33 height 33
click at [555, 247] on button "r" at bounding box center [542, 249] width 33 height 33
click at [397, 259] on button "o" at bounding box center [404, 249] width 33 height 33
click at [261, 302] on button "u" at bounding box center [266, 295] width 33 height 33
click at [360, 259] on button "n" at bounding box center [358, 249] width 33 height 33
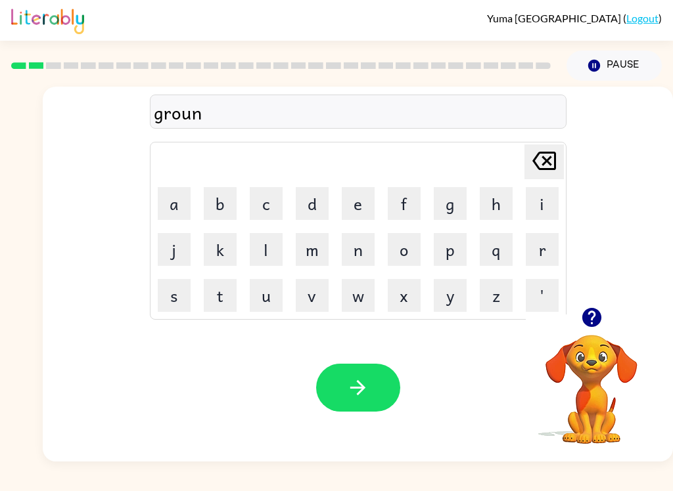
click at [305, 205] on button "d" at bounding box center [312, 203] width 33 height 33
click at [547, 167] on icon "[PERSON_NAME] last character input" at bounding box center [544, 161] width 32 height 32
click at [541, 162] on icon at bounding box center [544, 161] width 24 height 18
click at [540, 162] on icon "[PERSON_NAME] last character input" at bounding box center [544, 161] width 32 height 32
click at [537, 164] on icon "[PERSON_NAME] last character input" at bounding box center [544, 161] width 32 height 32
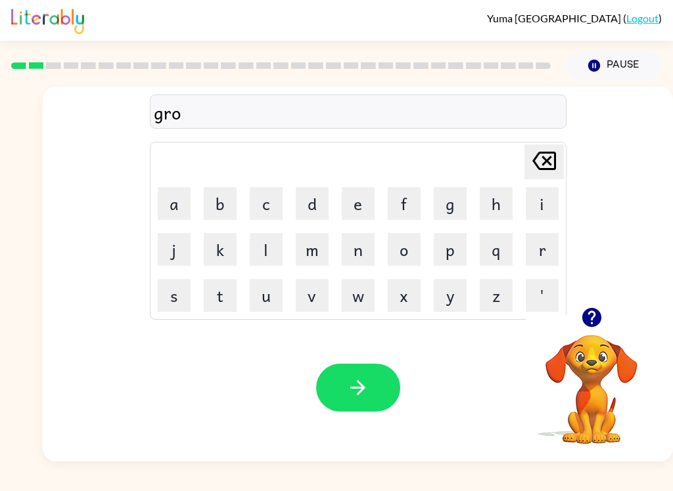
click at [536, 164] on icon "Delete Delete last character input" at bounding box center [544, 161] width 32 height 32
click at [545, 160] on icon at bounding box center [544, 161] width 24 height 18
click at [539, 166] on icon at bounding box center [544, 161] width 24 height 18
click at [528, 254] on button "r" at bounding box center [542, 249] width 33 height 33
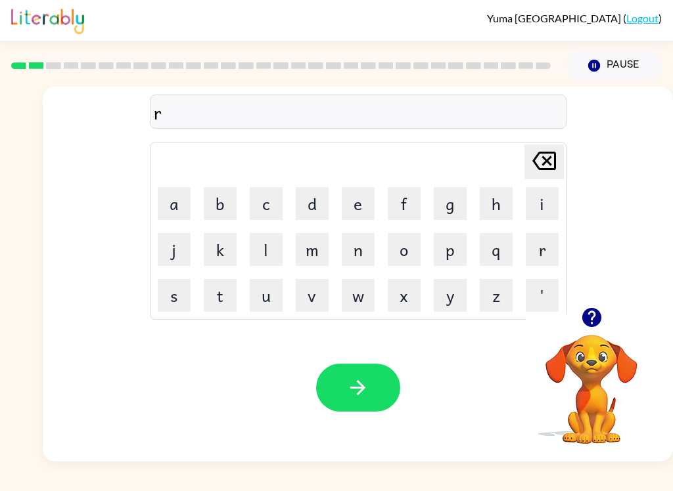
click at [408, 261] on button "o" at bounding box center [404, 249] width 33 height 33
click at [277, 300] on button "u" at bounding box center [266, 295] width 33 height 33
click at [365, 252] on button "n" at bounding box center [358, 249] width 33 height 33
click at [322, 208] on button "d" at bounding box center [312, 203] width 33 height 33
click at [365, 378] on icon "button" at bounding box center [357, 387] width 23 height 23
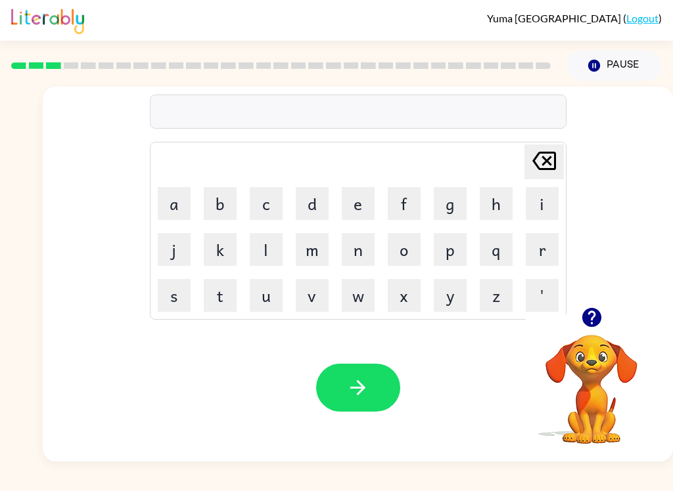
click at [314, 259] on button "m" at bounding box center [312, 249] width 33 height 33
click at [173, 212] on button "a" at bounding box center [174, 203] width 33 height 33
click at [255, 217] on button "c" at bounding box center [266, 203] width 33 height 33
click at [489, 208] on button "h" at bounding box center [496, 203] width 33 height 33
click at [535, 209] on button "i" at bounding box center [542, 203] width 33 height 33
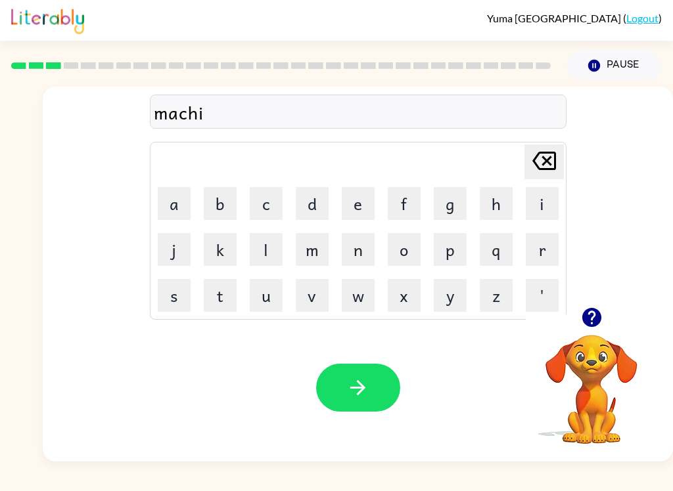
click at [355, 256] on button "n" at bounding box center [358, 249] width 33 height 33
click at [357, 206] on button "e" at bounding box center [358, 203] width 33 height 33
click at [360, 395] on icon "button" at bounding box center [357, 387] width 23 height 23
click at [577, 319] on button "button" at bounding box center [592, 318] width 34 height 34
click at [577, 319] on video "Your browser must support playing .mp4 files to use Literably. Please try using…" at bounding box center [591, 380] width 131 height 131
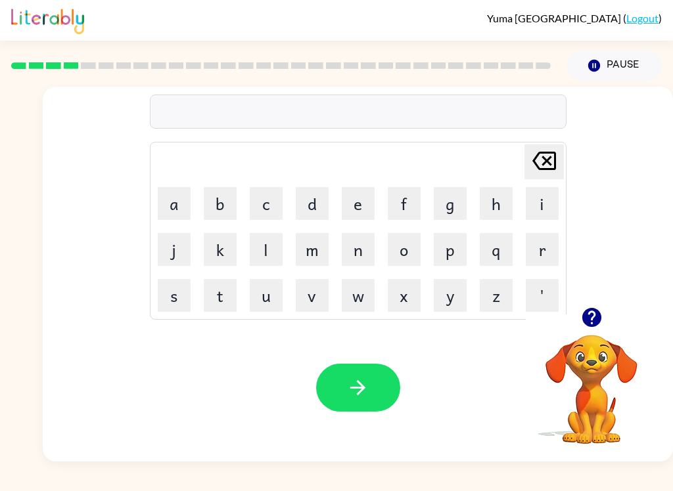
click at [593, 311] on icon "button" at bounding box center [590, 317] width 19 height 19
click at [213, 300] on button "t" at bounding box center [220, 295] width 33 height 33
click at [542, 263] on button "r" at bounding box center [542, 249] width 33 height 33
click at [188, 210] on button "a" at bounding box center [174, 203] width 33 height 33
click at [535, 211] on button "i" at bounding box center [542, 203] width 33 height 33
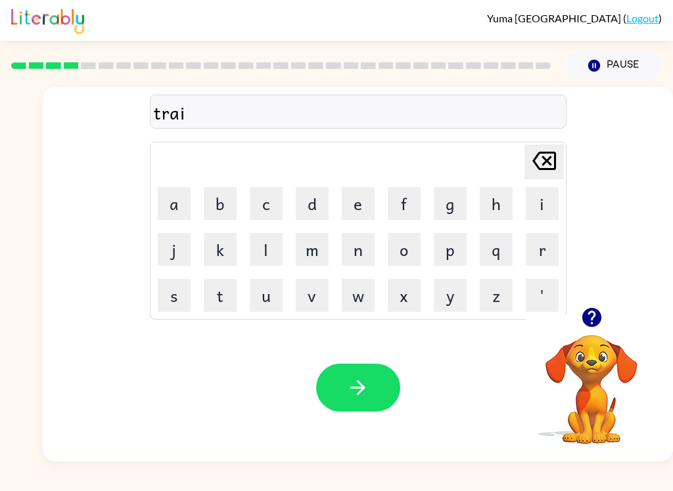
click at [361, 261] on button "n" at bounding box center [358, 249] width 33 height 33
click at [367, 409] on button "button" at bounding box center [358, 388] width 84 height 48
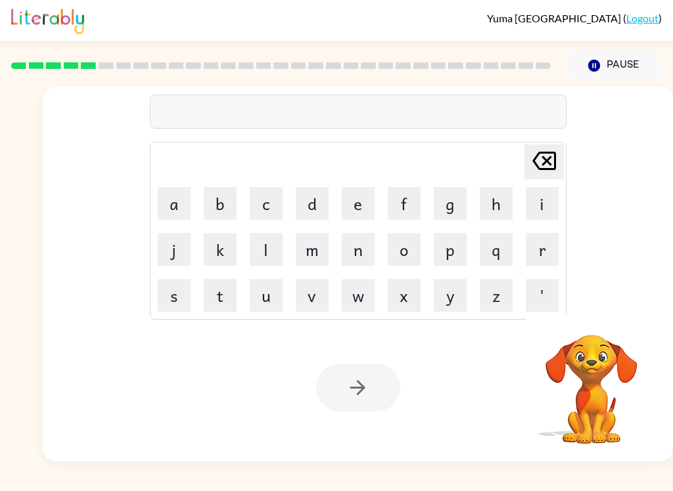
click at [321, 213] on button "d" at bounding box center [312, 203] width 33 height 33
click at [545, 198] on button "i" at bounding box center [542, 203] width 33 height 33
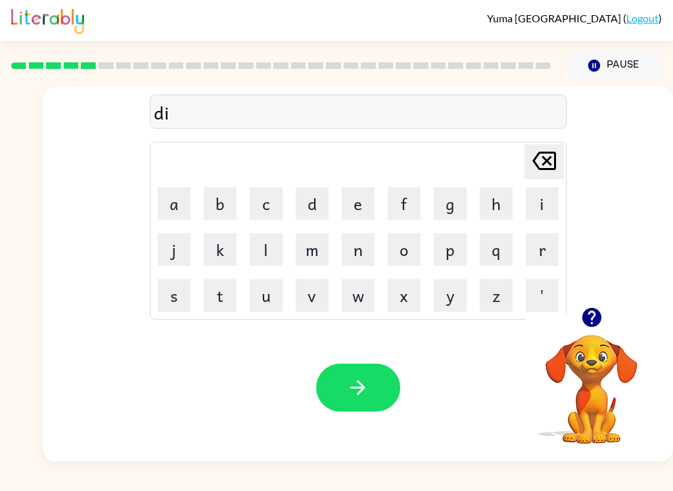
click at [406, 215] on button "f" at bounding box center [404, 203] width 33 height 33
click at [355, 213] on button "e" at bounding box center [358, 203] width 33 height 33
click at [354, 256] on button "n" at bounding box center [358, 249] width 33 height 33
click at [274, 210] on button "c" at bounding box center [266, 203] width 33 height 33
click at [545, 204] on button "i" at bounding box center [542, 203] width 33 height 33
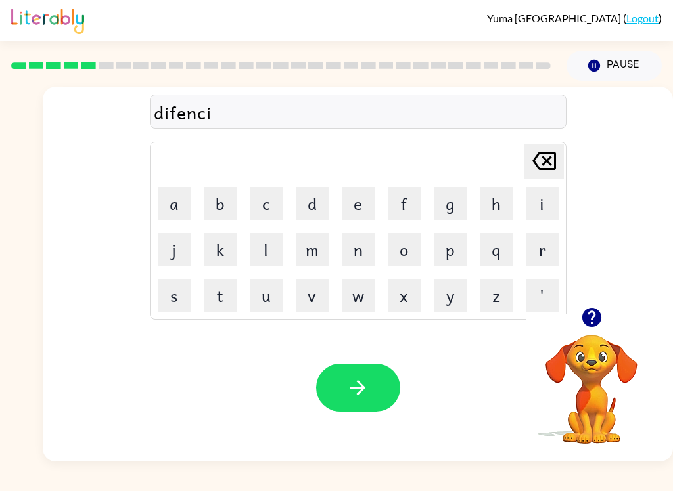
click at [290, 302] on td "v" at bounding box center [312, 295] width 45 height 45
click at [315, 292] on button "v" at bounding box center [312, 295] width 33 height 33
click at [350, 207] on button "e" at bounding box center [358, 203] width 33 height 33
click at [332, 394] on button "button" at bounding box center [358, 388] width 84 height 48
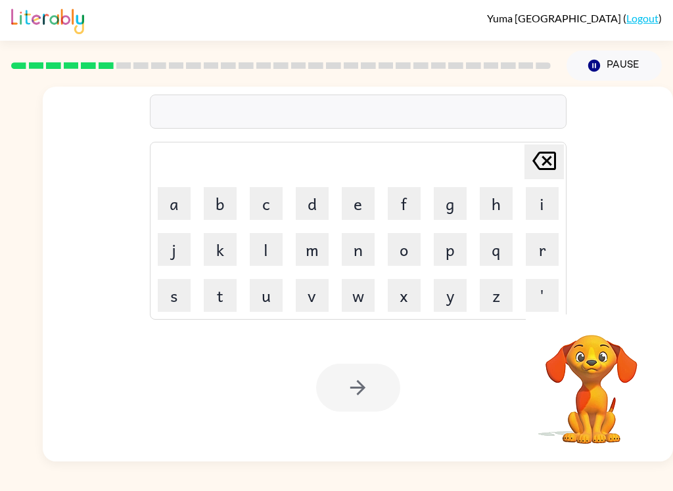
click at [311, 300] on button "v" at bounding box center [312, 295] width 33 height 33
click at [174, 202] on button "a" at bounding box center [174, 203] width 33 height 33
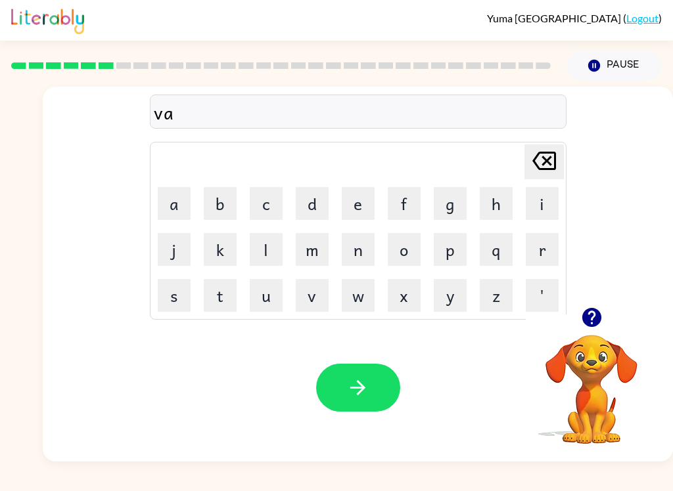
click at [208, 257] on button "k" at bounding box center [220, 249] width 33 height 33
click at [185, 213] on button "a" at bounding box center [174, 203] width 33 height 33
click at [540, 171] on icon "Delete Delete last character input" at bounding box center [544, 161] width 32 height 32
click at [349, 210] on button "e" at bounding box center [358, 203] width 33 height 33
click at [172, 302] on button "s" at bounding box center [174, 295] width 33 height 33
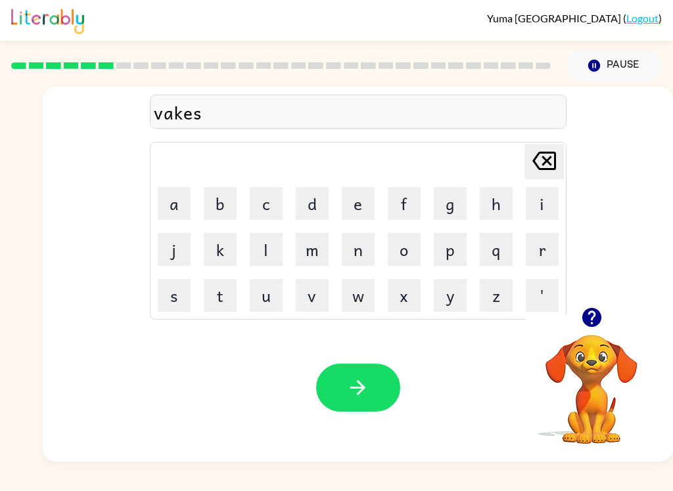
click at [545, 206] on button "i" at bounding box center [542, 203] width 33 height 33
click at [409, 255] on button "o" at bounding box center [404, 249] width 33 height 33
click at [367, 247] on button "n" at bounding box center [358, 249] width 33 height 33
click at [370, 402] on button "button" at bounding box center [358, 388] width 84 height 48
click at [456, 209] on button "g" at bounding box center [450, 203] width 33 height 33
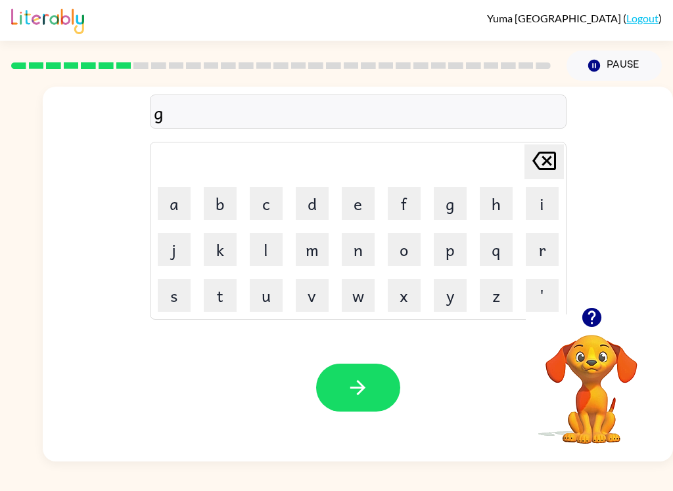
click at [165, 210] on button "a" at bounding box center [174, 203] width 33 height 33
click at [226, 307] on button "t" at bounding box center [220, 295] width 33 height 33
click at [262, 257] on button "l" at bounding box center [266, 249] width 33 height 33
click at [351, 213] on button "e" at bounding box center [358, 203] width 33 height 33
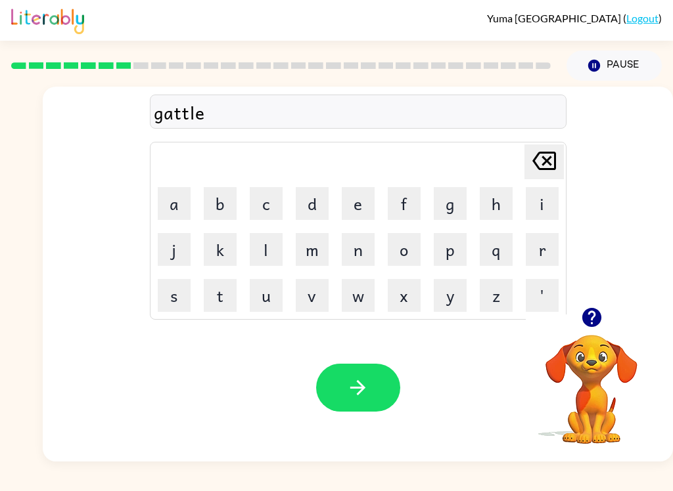
click at [372, 366] on button "button" at bounding box center [358, 388] width 84 height 48
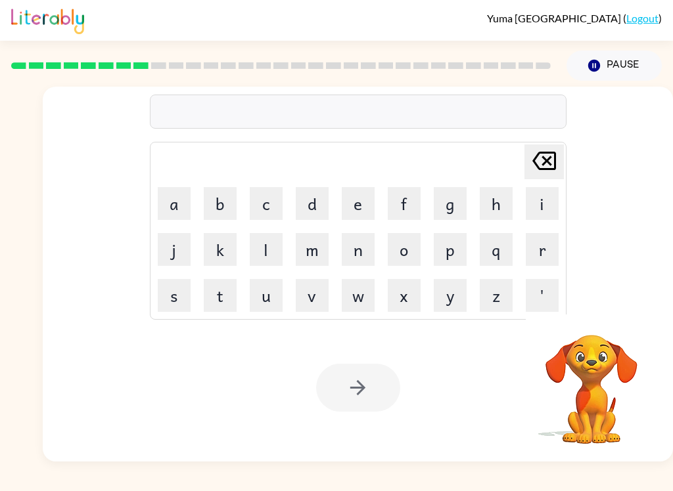
click at [318, 244] on button "m" at bounding box center [312, 249] width 33 height 33
click at [537, 202] on button "i" at bounding box center [542, 203] width 33 height 33
click at [545, 250] on button "r" at bounding box center [542, 249] width 33 height 33
click at [544, 250] on button "r" at bounding box center [542, 249] width 33 height 33
click at [168, 206] on button "a" at bounding box center [174, 203] width 33 height 33
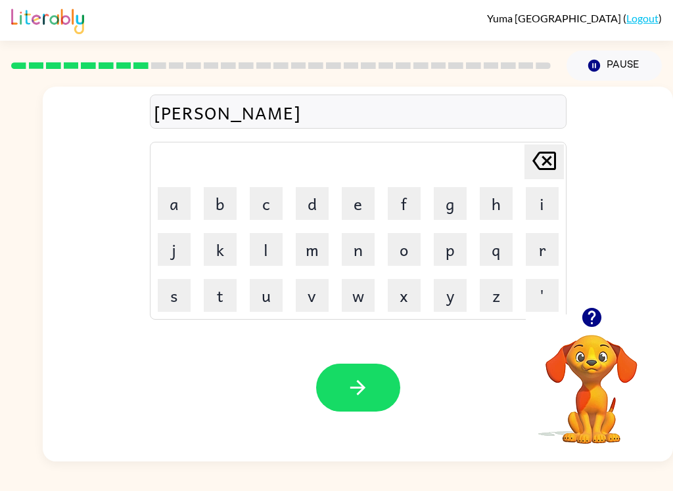
click at [540, 165] on icon at bounding box center [544, 161] width 24 height 18
click at [539, 164] on icon at bounding box center [544, 161] width 24 height 18
click at [537, 161] on icon "Delete Delete last character input" at bounding box center [544, 161] width 32 height 32
click at [262, 254] on button "l" at bounding box center [266, 249] width 33 height 33
click at [178, 213] on button "a" at bounding box center [174, 203] width 33 height 33
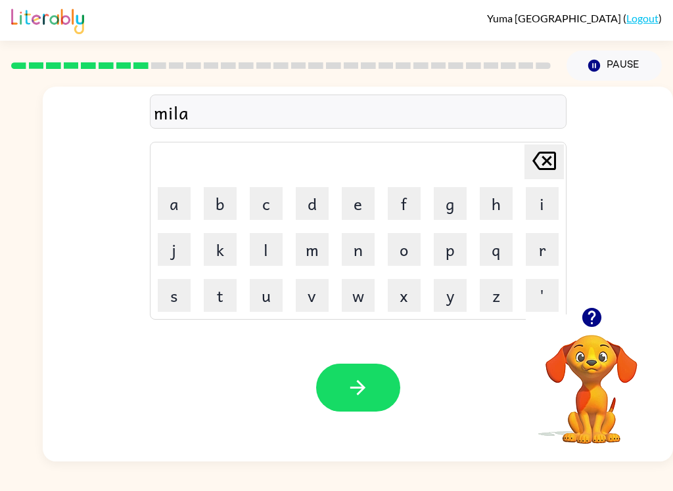
click at [265, 203] on button "c" at bounding box center [266, 203] width 33 height 33
click at [260, 260] on button "l" at bounding box center [266, 249] width 33 height 33
click at [359, 211] on button "e" at bounding box center [358, 203] width 33 height 33
click at [357, 412] on button "button" at bounding box center [358, 388] width 84 height 48
click at [537, 210] on button "i" at bounding box center [542, 203] width 33 height 33
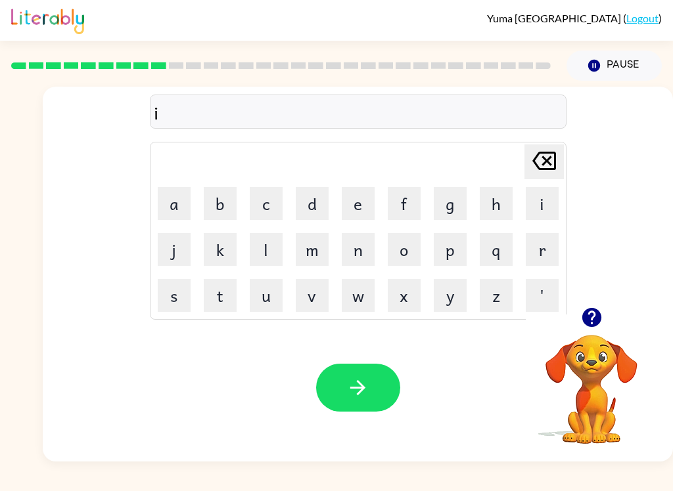
click at [542, 173] on icon "Delete Delete last character input" at bounding box center [544, 161] width 32 height 32
click at [315, 254] on button "m" at bounding box center [312, 249] width 33 height 33
click at [543, 210] on button "i" at bounding box center [542, 203] width 33 height 33
click at [309, 211] on button "d" at bounding box center [312, 203] width 33 height 33
click at [316, 256] on button "m" at bounding box center [312, 249] width 33 height 33
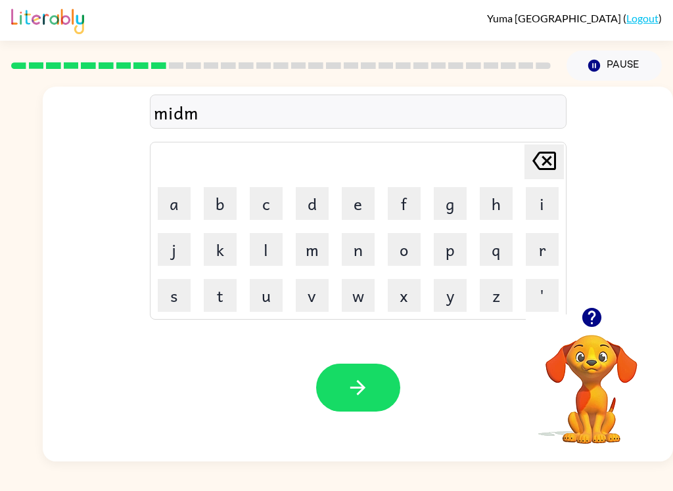
click at [405, 255] on button "o" at bounding box center [404, 249] width 33 height 33
click at [539, 261] on button "r" at bounding box center [542, 249] width 33 height 33
click at [363, 260] on button "n" at bounding box center [358, 249] width 33 height 33
click at [540, 206] on button "i" at bounding box center [542, 203] width 33 height 33
click at [355, 259] on button "n" at bounding box center [358, 249] width 33 height 33
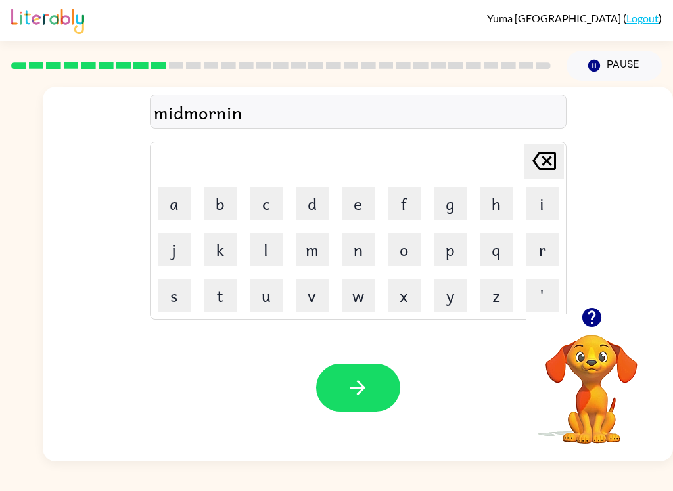
click at [437, 206] on button "g" at bounding box center [450, 203] width 33 height 33
click at [362, 403] on button "button" at bounding box center [358, 388] width 84 height 48
click at [600, 323] on icon "button" at bounding box center [590, 317] width 19 height 19
click at [316, 219] on button "d" at bounding box center [312, 203] width 33 height 33
click at [537, 209] on button "i" at bounding box center [542, 203] width 33 height 33
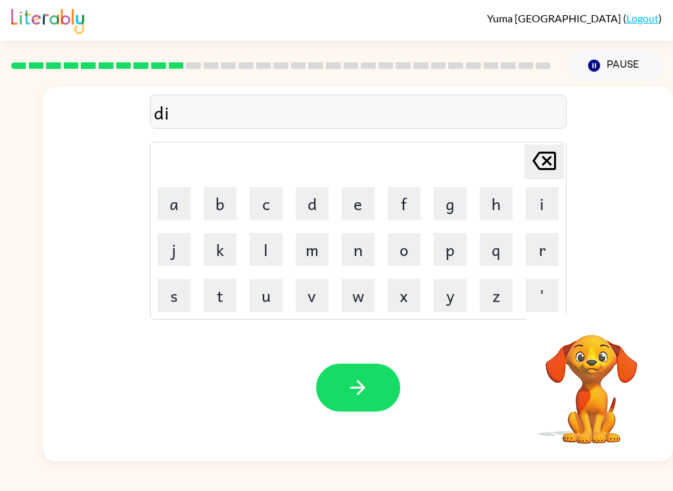
click at [175, 303] on button "s" at bounding box center [174, 295] width 33 height 33
click at [233, 303] on button "t" at bounding box center [220, 295] width 33 height 33
click at [260, 262] on button "l" at bounding box center [266, 249] width 33 height 33
click at [180, 206] on button "a" at bounding box center [174, 203] width 33 height 33
click at [181, 302] on button "s" at bounding box center [174, 295] width 33 height 33
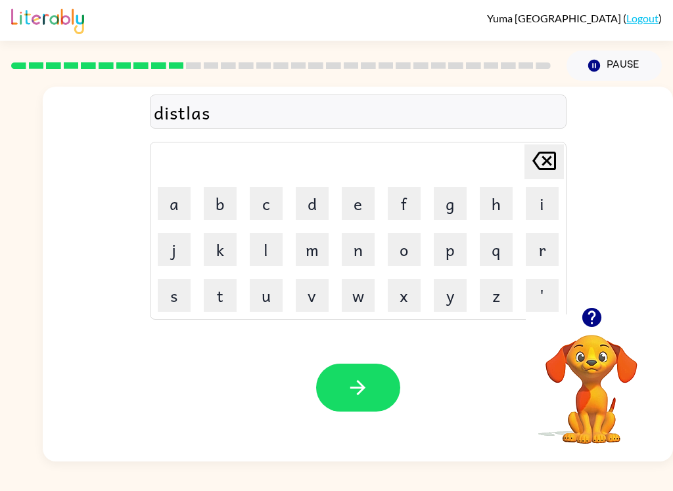
click at [229, 304] on button "t" at bounding box center [220, 295] width 33 height 33
click at [365, 399] on icon "button" at bounding box center [357, 387] width 23 height 23
click at [554, 256] on button "r" at bounding box center [542, 249] width 33 height 33
click at [413, 246] on button "o" at bounding box center [404, 249] width 33 height 33
click at [322, 213] on button "d" at bounding box center [312, 203] width 33 height 33
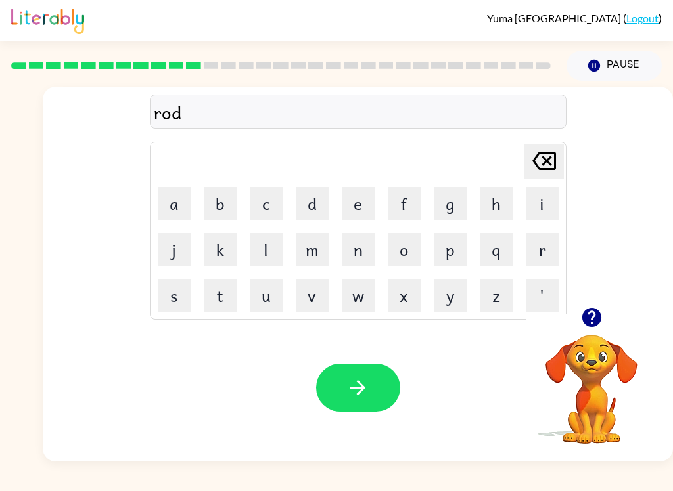
click at [321, 213] on button "d" at bounding box center [312, 203] width 33 height 33
click at [363, 409] on button "button" at bounding box center [358, 388] width 84 height 48
click at [593, 328] on icon "button" at bounding box center [591, 317] width 23 height 23
click at [276, 297] on button "u" at bounding box center [266, 295] width 33 height 33
click at [446, 209] on button "g" at bounding box center [450, 203] width 33 height 33
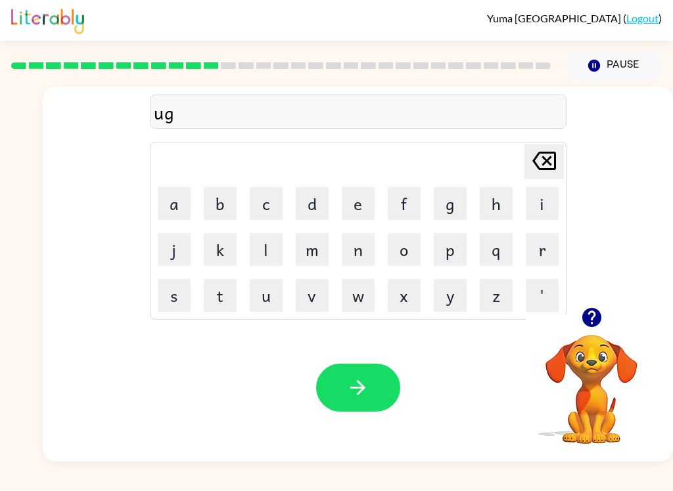
click at [549, 179] on div "Delete Delete last character input" at bounding box center [544, 162] width 32 height 34
click at [455, 255] on button "p" at bounding box center [450, 249] width 33 height 33
click at [459, 210] on button "g" at bounding box center [450, 203] width 33 height 33
click at [551, 254] on button "r" at bounding box center [542, 249] width 33 height 33
click at [173, 209] on button "a" at bounding box center [174, 203] width 33 height 33
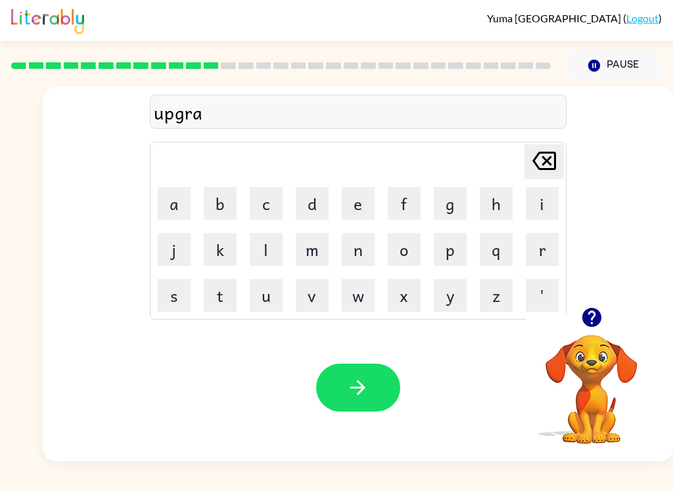
click at [314, 216] on button "d" at bounding box center [312, 203] width 33 height 33
click at [368, 208] on button "e" at bounding box center [358, 203] width 33 height 33
click at [370, 384] on button "button" at bounding box center [358, 388] width 84 height 48
click at [327, 246] on button "m" at bounding box center [312, 249] width 33 height 33
click at [160, 206] on button "a" at bounding box center [174, 203] width 33 height 33
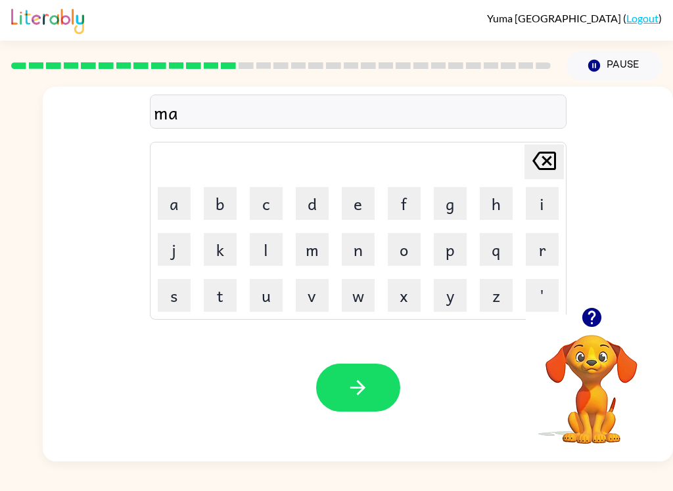
click at [455, 211] on button "g" at bounding box center [450, 203] width 33 height 33
click at [355, 258] on button "n" at bounding box center [358, 249] width 33 height 33
click at [351, 210] on button "e" at bounding box center [358, 203] width 33 height 33
click at [180, 286] on button "s" at bounding box center [174, 295] width 33 height 33
click at [179, 286] on button "s" at bounding box center [174, 295] width 33 height 33
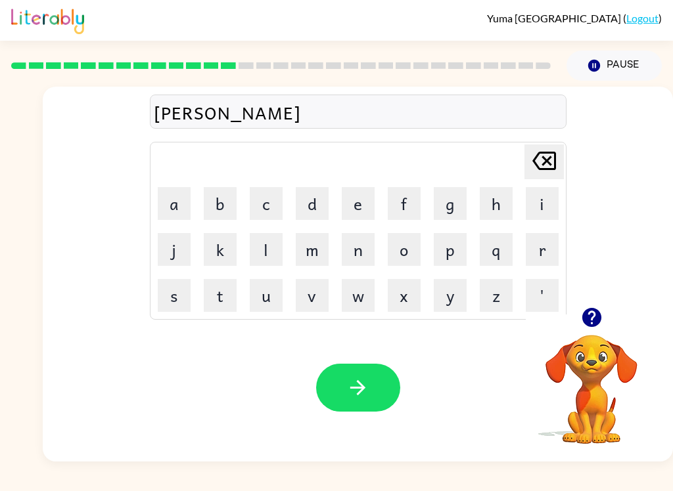
click at [323, 381] on button "button" at bounding box center [358, 388] width 84 height 48
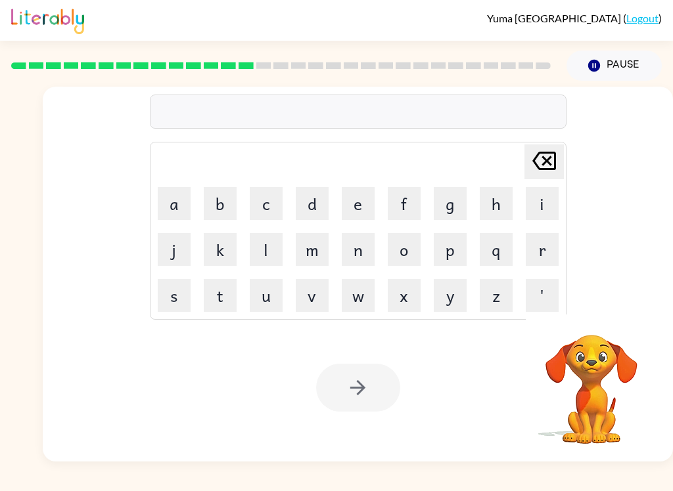
click at [231, 204] on button "b" at bounding box center [220, 203] width 33 height 33
click at [399, 259] on button "o" at bounding box center [404, 249] width 33 height 33
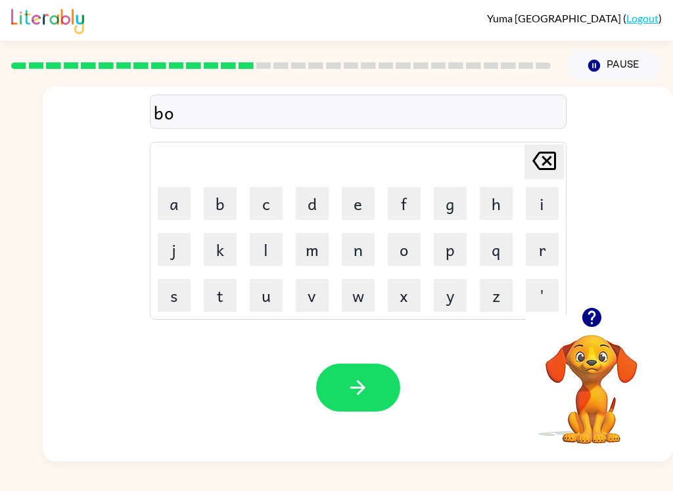
click at [355, 263] on button "n" at bounding box center [358, 249] width 33 height 33
click at [259, 302] on button "u" at bounding box center [266, 295] width 33 height 33
click at [172, 308] on button "s" at bounding box center [174, 295] width 33 height 33
click at [355, 395] on icon "button" at bounding box center [357, 387] width 23 height 23
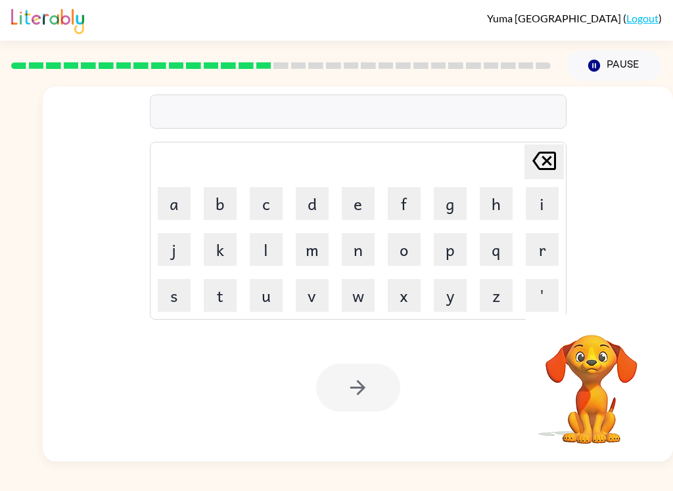
click at [187, 296] on button "s" at bounding box center [174, 295] width 33 height 33
click at [362, 307] on button "w" at bounding box center [358, 295] width 33 height 33
click at [411, 260] on button "o" at bounding box center [404, 249] width 33 height 33
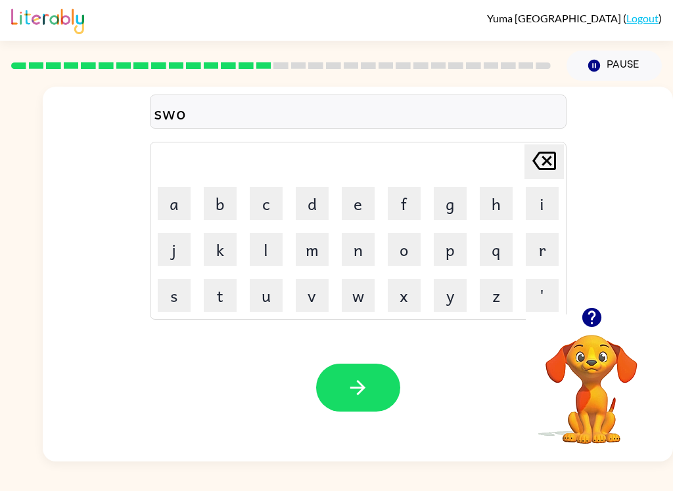
click at [545, 246] on button "r" at bounding box center [542, 249] width 33 height 33
click at [307, 263] on button "m" at bounding box center [312, 249] width 33 height 33
click at [373, 382] on button "button" at bounding box center [358, 388] width 84 height 48
click at [358, 302] on button "w" at bounding box center [358, 295] width 33 height 33
click at [413, 250] on button "o" at bounding box center [404, 249] width 33 height 33
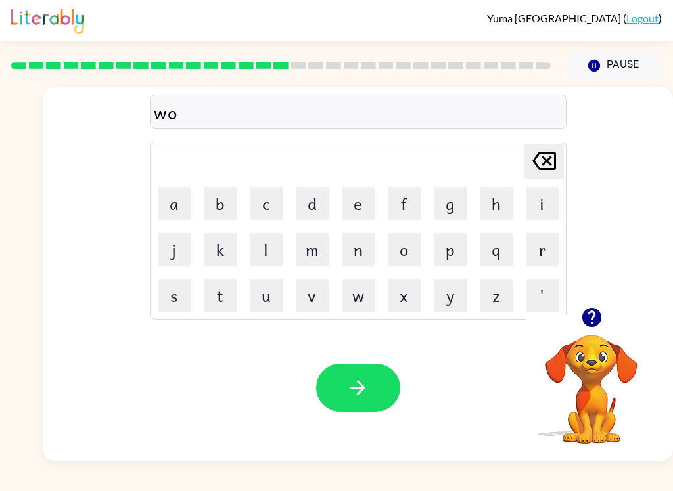
click at [552, 257] on button "r" at bounding box center [542, 249] width 33 height 33
click at [320, 258] on button "m" at bounding box center [312, 249] width 33 height 33
click at [357, 359] on div "Your browser must support playing .mp4 files to use Literably. Please try using…" at bounding box center [358, 388] width 630 height 148
click at [393, 365] on div at bounding box center [358, 388] width 84 height 48
click at [339, 386] on button "button" at bounding box center [358, 388] width 84 height 48
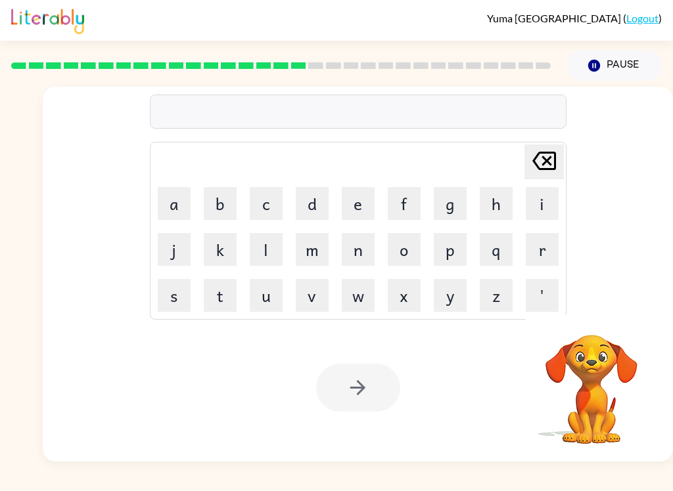
click at [301, 213] on button "d" at bounding box center [312, 203] width 33 height 33
click at [537, 254] on button "r" at bounding box center [542, 249] width 33 height 33
click at [547, 206] on button "i" at bounding box center [542, 203] width 33 height 33
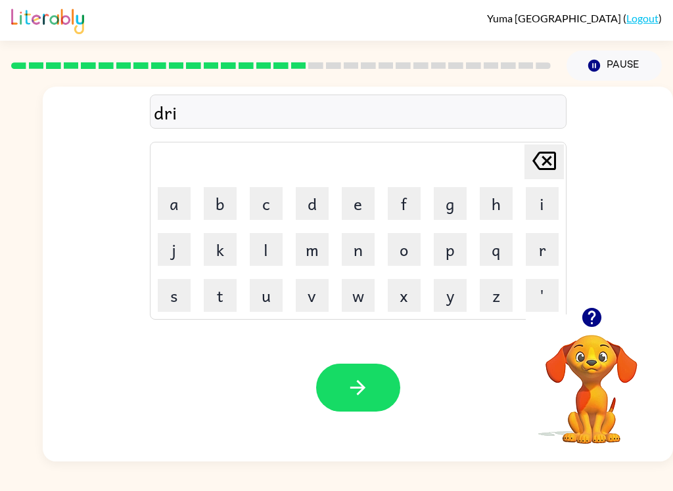
click at [540, 205] on button "i" at bounding box center [542, 203] width 33 height 33
click at [365, 257] on button "n" at bounding box center [358, 249] width 33 height 33
click at [443, 217] on button "g" at bounding box center [450, 203] width 33 height 33
click at [152, 118] on div "driing" at bounding box center [358, 112] width 416 height 34
click at [160, 120] on div "driing" at bounding box center [358, 113] width 409 height 28
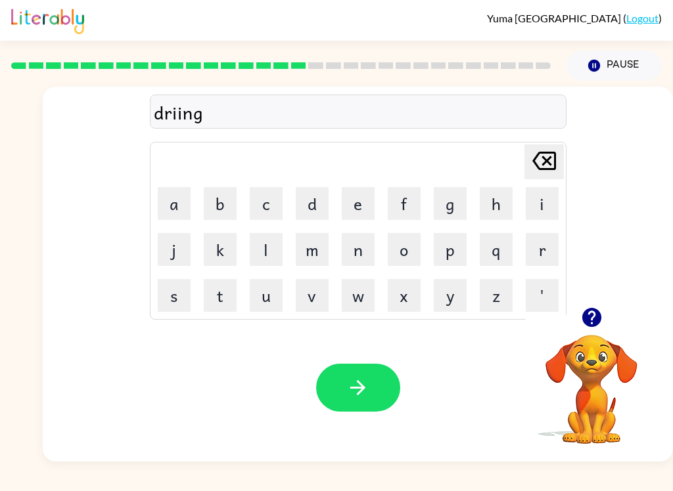
click at [160, 120] on div "driing" at bounding box center [358, 113] width 409 height 28
click at [359, 388] on icon "button" at bounding box center [357, 387] width 15 height 15
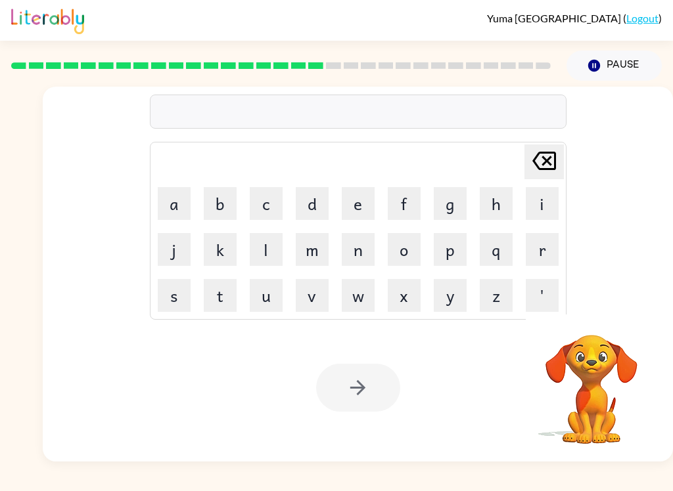
click at [536, 244] on button "r" at bounding box center [542, 249] width 33 height 33
click at [359, 206] on button "e" at bounding box center [358, 203] width 33 height 33
click at [183, 306] on button "s" at bounding box center [174, 295] width 33 height 33
click at [221, 259] on button "k" at bounding box center [220, 249] width 33 height 33
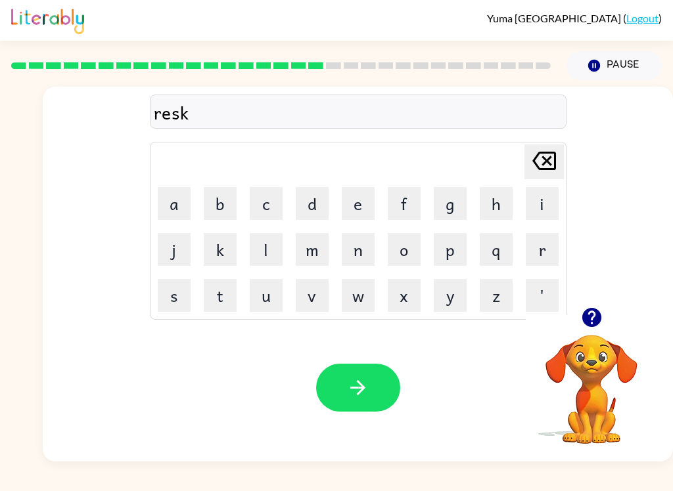
click at [542, 206] on button "i" at bounding box center [542, 203] width 33 height 33
click at [169, 216] on button "a" at bounding box center [174, 203] width 33 height 33
click at [180, 297] on button "s" at bounding box center [174, 295] width 33 height 33
click at [339, 393] on button "button" at bounding box center [358, 388] width 84 height 48
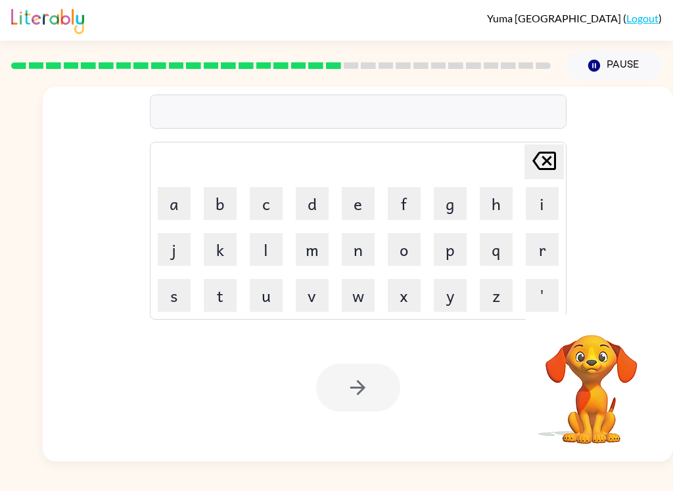
click at [177, 213] on button "a" at bounding box center [174, 203] width 33 height 33
click at [557, 248] on button "r" at bounding box center [542, 249] width 33 height 33
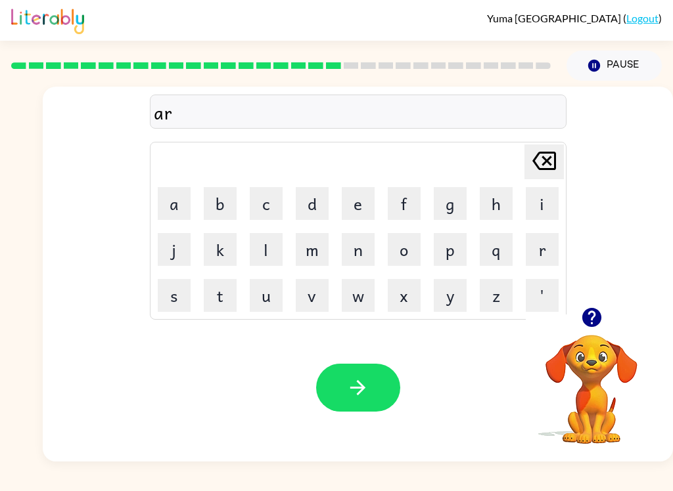
click at [227, 300] on button "t" at bounding box center [220, 295] width 33 height 33
click at [539, 256] on button "r" at bounding box center [542, 249] width 33 height 33
click at [168, 214] on button "a" at bounding box center [174, 203] width 33 height 33
click at [322, 250] on button "m" at bounding box center [312, 249] width 33 height 33
click at [360, 390] on icon "button" at bounding box center [357, 387] width 23 height 23
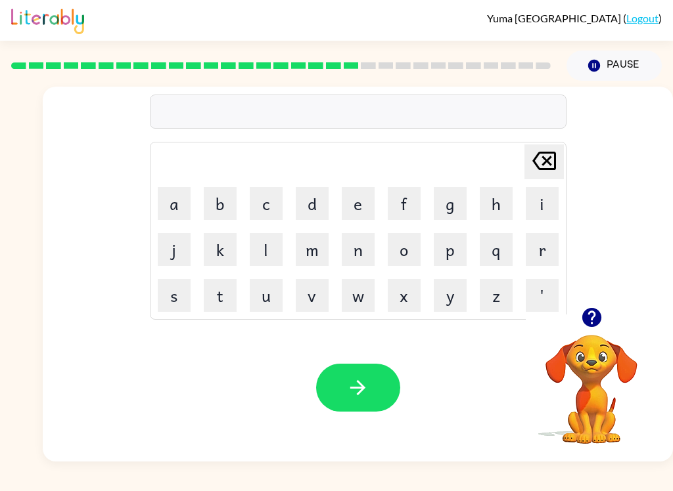
click at [403, 206] on button "f" at bounding box center [404, 203] width 33 height 33
click at [405, 250] on button "o" at bounding box center [404, 249] width 33 height 33
click at [274, 256] on button "l" at bounding box center [266, 249] width 33 height 33
click at [410, 255] on button "o" at bounding box center [404, 249] width 33 height 33
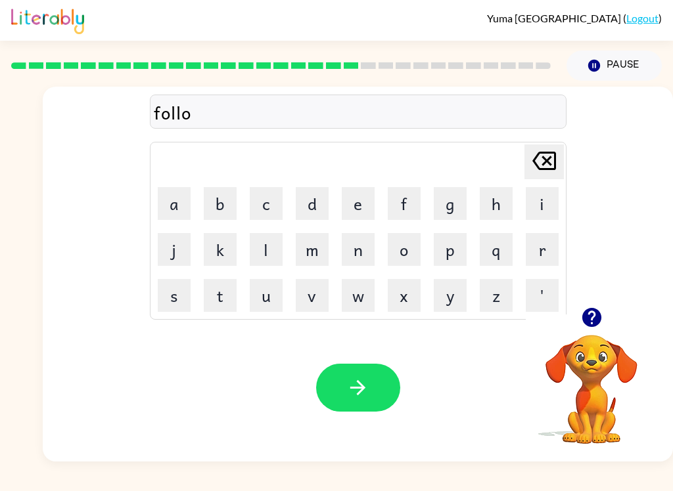
click at [355, 302] on button "w" at bounding box center [358, 295] width 33 height 33
click at [357, 390] on icon "button" at bounding box center [357, 387] width 23 height 23
click at [171, 300] on button "s" at bounding box center [174, 295] width 33 height 33
click at [357, 210] on button "e" at bounding box center [358, 203] width 33 height 33
click at [356, 253] on button "n" at bounding box center [358, 249] width 33 height 33
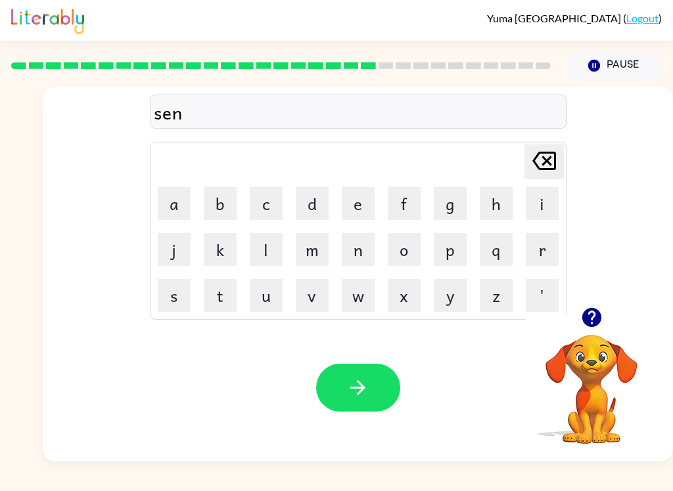
click at [223, 305] on button "t" at bounding box center [220, 295] width 33 height 33
click at [451, 252] on button "p" at bounding box center [450, 249] width 33 height 33
click at [539, 211] on button "i" at bounding box center [542, 203] width 33 height 33
click at [531, 209] on button "i" at bounding box center [542, 203] width 33 height 33
click at [388, 381] on button "button" at bounding box center [358, 388] width 84 height 48
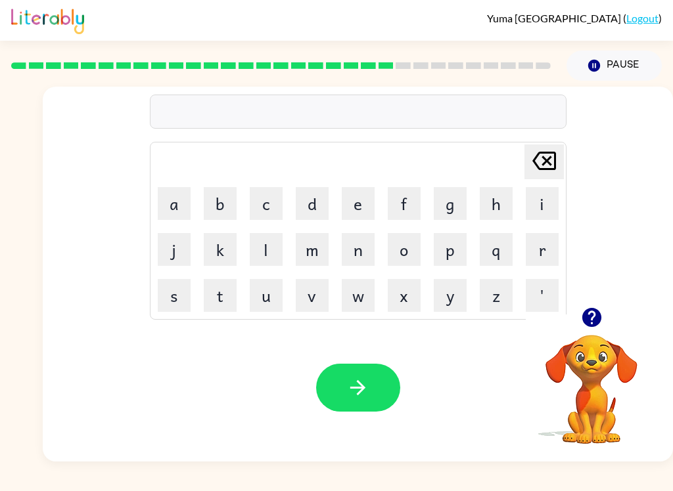
click at [590, 327] on icon "button" at bounding box center [590, 317] width 19 height 19
click at [584, 314] on icon "button" at bounding box center [590, 317] width 19 height 19
click at [583, 314] on div "Delete Delete last character input a b c d e f g h i j k l m n o p q r s t u v …" at bounding box center [358, 274] width 630 height 375
click at [173, 303] on button "s" at bounding box center [174, 295] width 33 height 33
click at [539, 206] on button "i" at bounding box center [542, 203] width 33 height 33
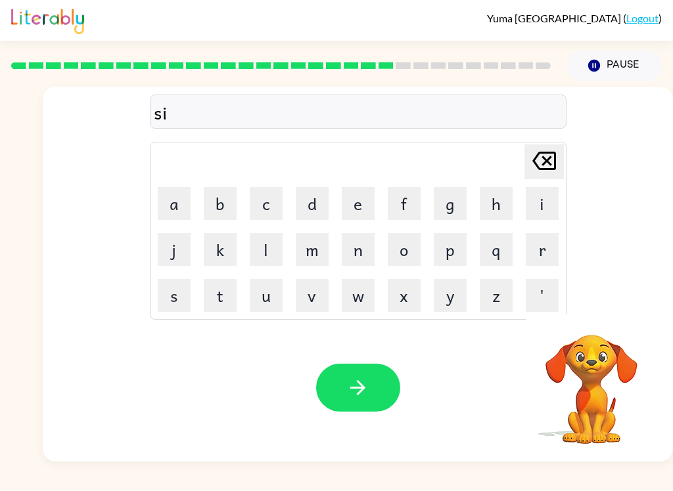
click at [181, 298] on button "s" at bounding box center [174, 295] width 33 height 33
click at [225, 303] on button "t" at bounding box center [220, 295] width 33 height 33
click at [174, 215] on button "a" at bounding box center [174, 203] width 33 height 33
click at [544, 205] on button "i" at bounding box center [542, 203] width 33 height 33
click at [357, 252] on button "n" at bounding box center [358, 249] width 33 height 33
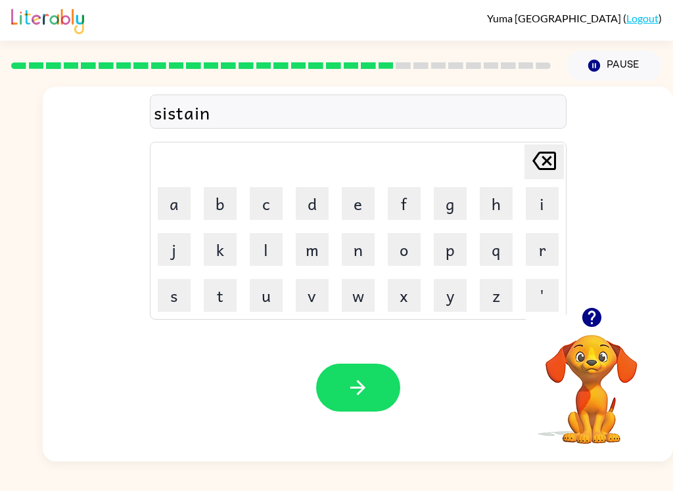
click at [352, 395] on icon "button" at bounding box center [357, 387] width 23 height 23
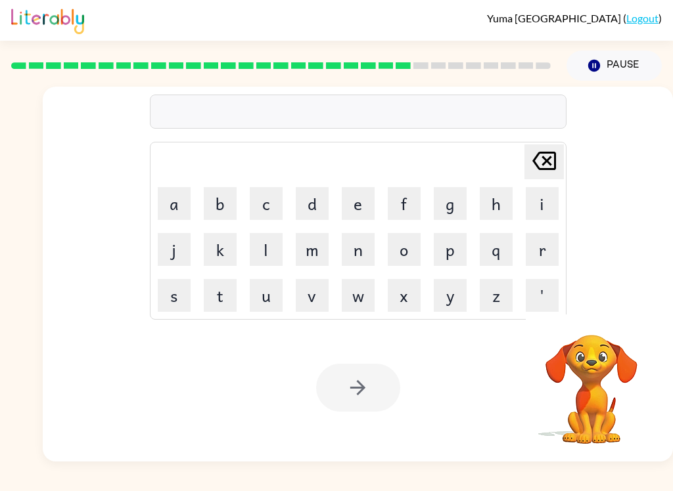
click at [402, 219] on button "f" at bounding box center [404, 203] width 33 height 33
click at [416, 254] on button "o" at bounding box center [404, 249] width 33 height 33
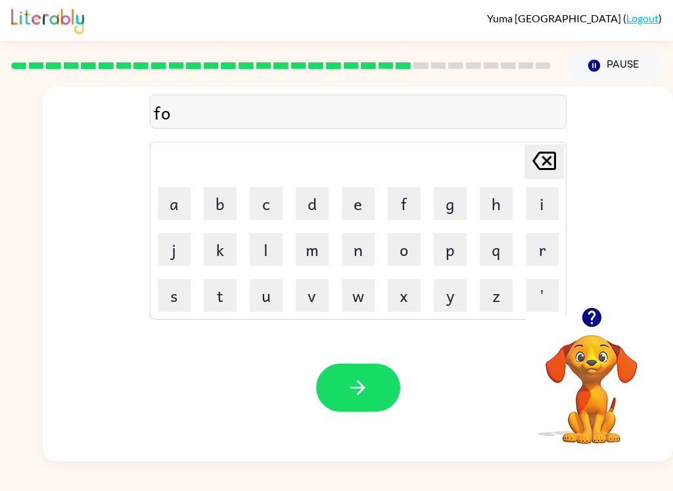
click at [539, 255] on button "r" at bounding box center [542, 249] width 33 height 33
click at [346, 300] on button "w" at bounding box center [358, 295] width 33 height 33
click at [407, 256] on button "o" at bounding box center [404, 249] width 33 height 33
click at [537, 255] on button "r" at bounding box center [542, 249] width 33 height 33
click at [305, 208] on button "d" at bounding box center [312, 203] width 33 height 33
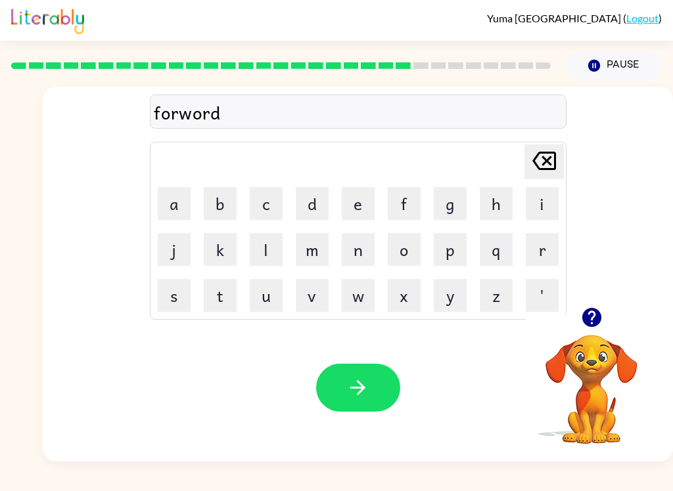
click at [351, 411] on button "button" at bounding box center [358, 388] width 84 height 48
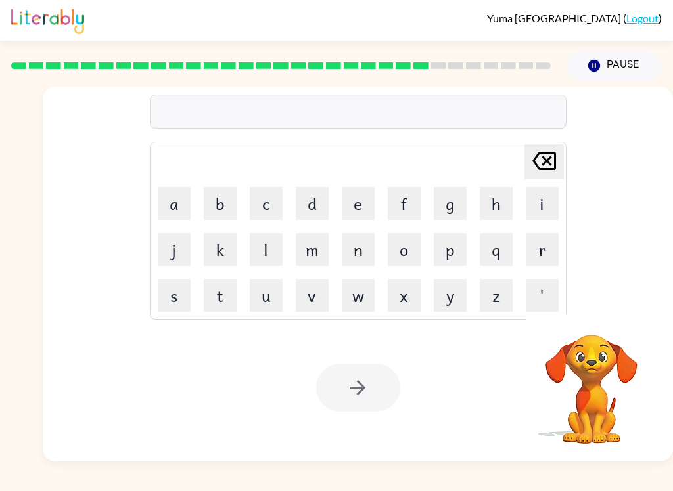
click at [537, 249] on button "r" at bounding box center [542, 249] width 33 height 33
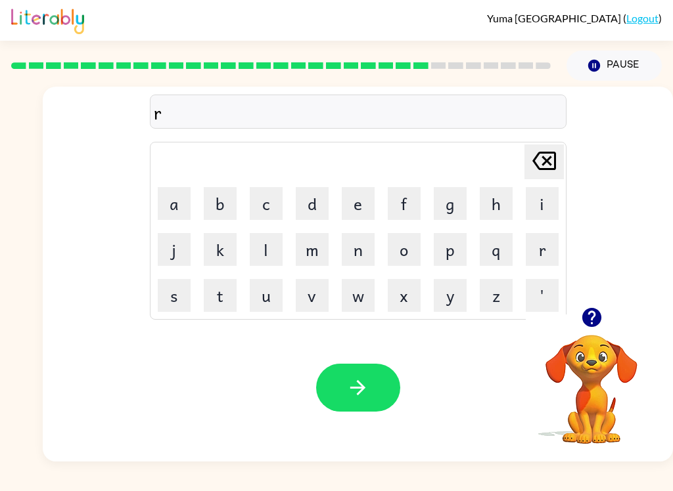
click at [358, 202] on button "e" at bounding box center [358, 203] width 33 height 33
click at [541, 252] on button "r" at bounding box center [542, 249] width 33 height 33
click at [177, 206] on button "a" at bounding box center [174, 203] width 33 height 33
click at [312, 213] on button "d" at bounding box center [312, 203] width 33 height 33
click at [361, 209] on button "e" at bounding box center [358, 203] width 33 height 33
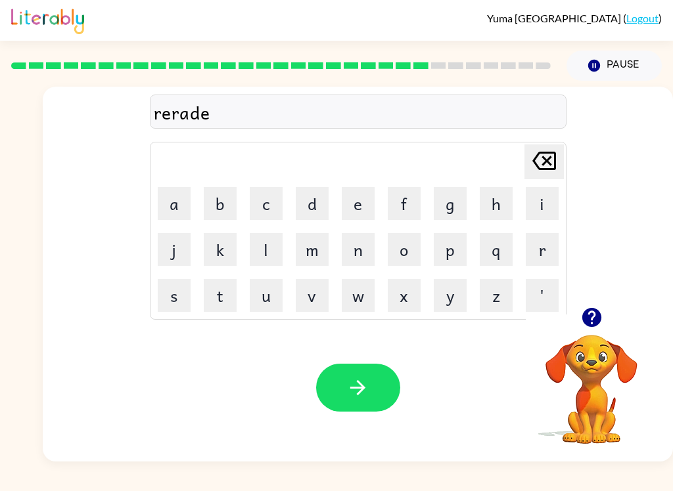
click at [315, 205] on button "d" at bounding box center [312, 203] width 33 height 33
click at [368, 384] on icon "button" at bounding box center [357, 387] width 23 height 23
click at [587, 321] on icon "button" at bounding box center [590, 317] width 19 height 19
click at [451, 218] on button "g" at bounding box center [450, 203] width 33 height 33
click at [168, 213] on button "a" at bounding box center [174, 203] width 33 height 33
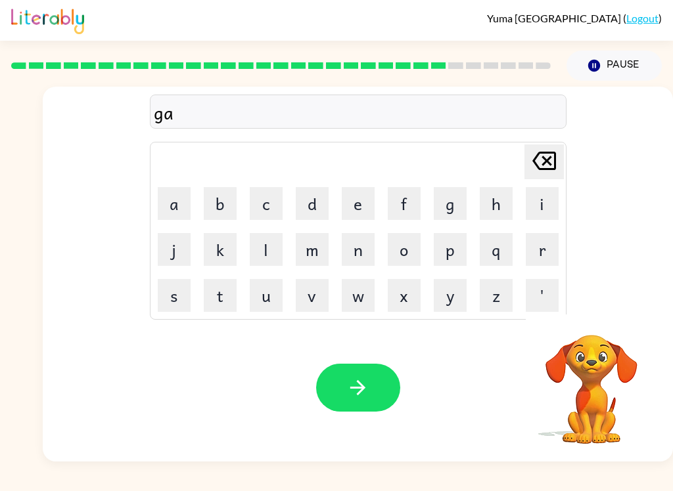
click at [219, 215] on button "b" at bounding box center [220, 203] width 33 height 33
click at [545, 253] on button "r" at bounding box center [542, 249] width 33 height 33
click at [556, 211] on button "i" at bounding box center [542, 203] width 33 height 33
click at [357, 261] on button "n" at bounding box center [358, 249] width 33 height 33
click at [384, 410] on button "button" at bounding box center [358, 388] width 84 height 48
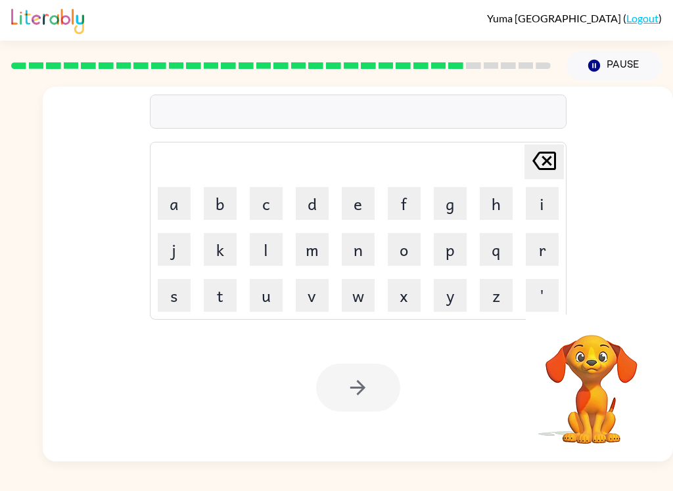
click at [547, 248] on button "r" at bounding box center [542, 249] width 33 height 33
click at [173, 201] on button "a" at bounding box center [174, 203] width 33 height 33
click at [312, 264] on button "m" at bounding box center [312, 249] width 33 height 33
click at [223, 208] on button "b" at bounding box center [220, 203] width 33 height 33
click at [355, 213] on button "e" at bounding box center [358, 203] width 33 height 33
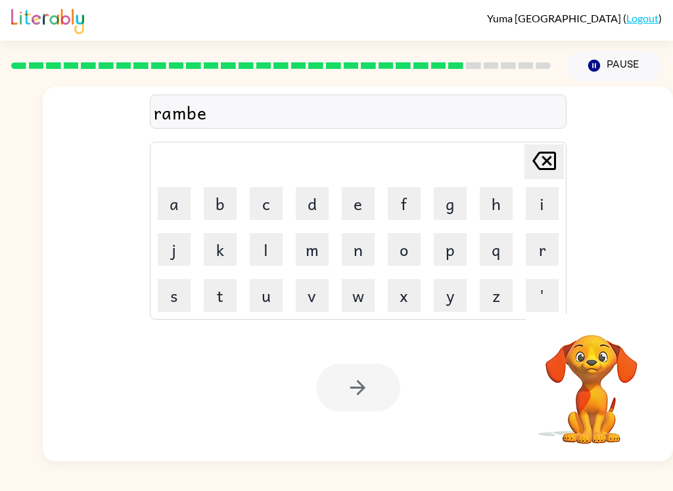
click at [529, 255] on button "r" at bounding box center [542, 249] width 33 height 33
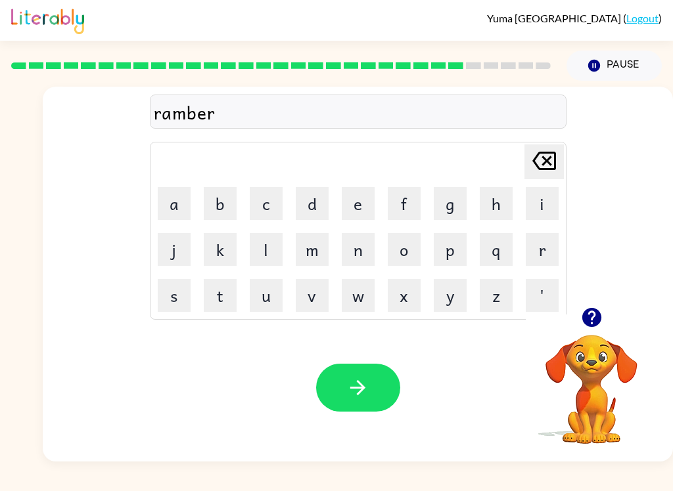
click at [176, 254] on button "j" at bounding box center [174, 249] width 33 height 33
click at [437, 307] on button "y" at bounding box center [450, 295] width 33 height 33
click at [175, 198] on button "a" at bounding box center [174, 203] width 33 height 33
click at [264, 208] on button "c" at bounding box center [266, 203] width 33 height 33
click at [221, 247] on button "k" at bounding box center [220, 249] width 33 height 33
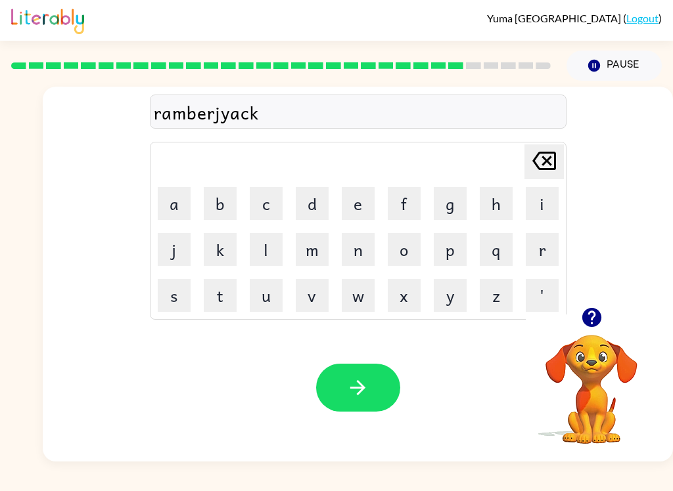
click at [355, 209] on button "e" at bounding box center [358, 203] width 33 height 33
click at [546, 257] on button "r" at bounding box center [542, 249] width 33 height 33
click at [369, 378] on button "button" at bounding box center [358, 388] width 84 height 48
click at [575, 330] on div at bounding box center [591, 318] width 131 height 34
click at [588, 332] on button "button" at bounding box center [592, 318] width 34 height 34
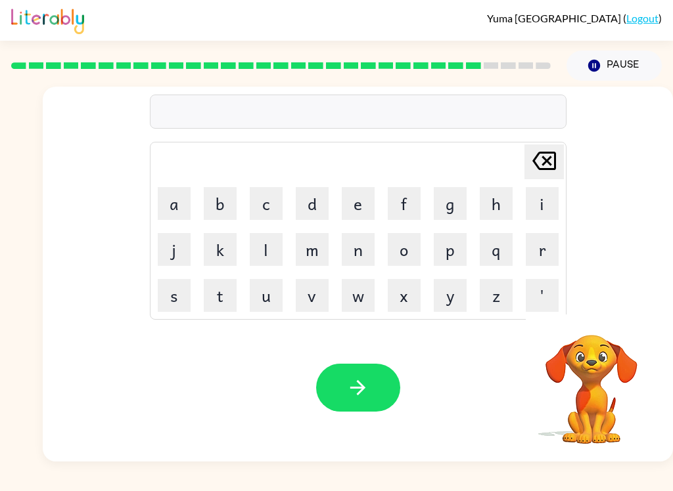
click at [587, 332] on video "Your browser must support playing .mp4 files to use Literably. Please try using…" at bounding box center [591, 380] width 131 height 131
click at [273, 215] on button "c" at bounding box center [266, 203] width 33 height 33
click at [175, 213] on button "a" at bounding box center [174, 203] width 33 height 33
click at [541, 260] on button "r" at bounding box center [542, 249] width 33 height 33
click at [368, 215] on button "e" at bounding box center [358, 203] width 33 height 33
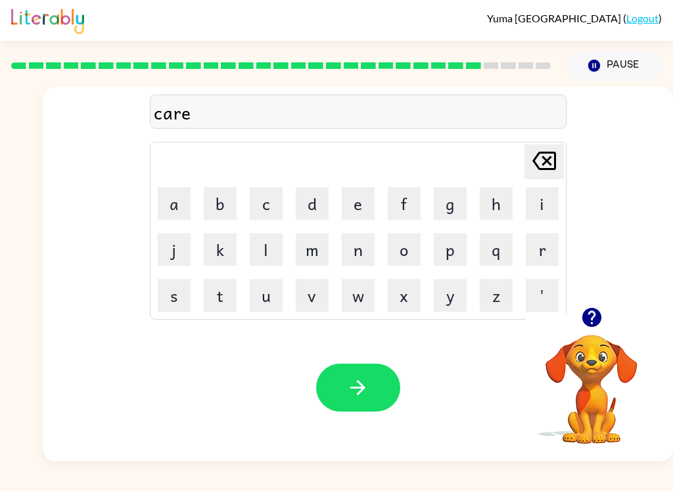
click at [362, 401] on button "button" at bounding box center [358, 388] width 84 height 48
click at [419, 206] on button "f" at bounding box center [404, 203] width 33 height 33
click at [540, 204] on button "i" at bounding box center [542, 203] width 33 height 33
click at [365, 262] on button "n" at bounding box center [358, 249] width 33 height 33
click at [345, 383] on button "button" at bounding box center [358, 388] width 84 height 48
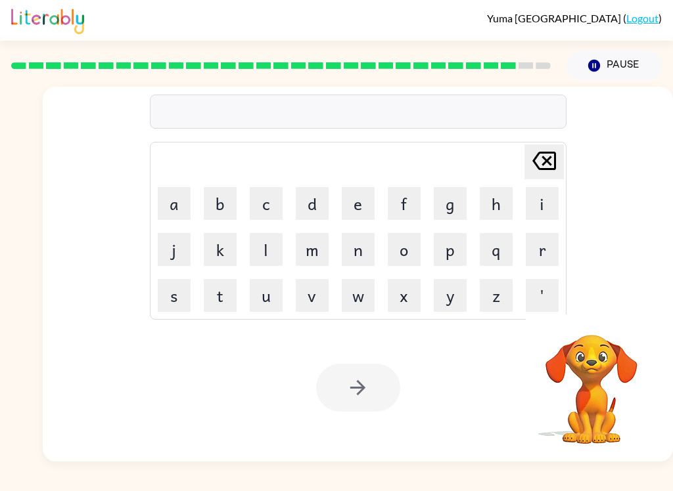
click at [348, 294] on button "w" at bounding box center [358, 295] width 33 height 33
click at [409, 263] on button "o" at bounding box center [404, 249] width 33 height 33
click at [315, 307] on button "v" at bounding box center [312, 295] width 33 height 33
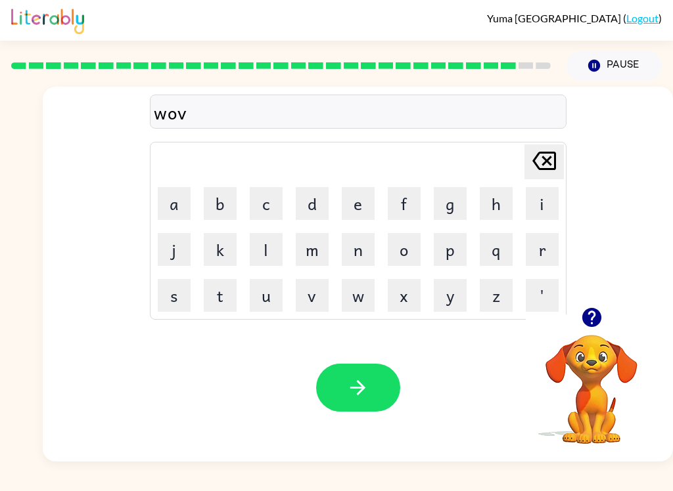
click at [533, 257] on button "r" at bounding box center [542, 249] width 33 height 33
click at [365, 303] on button "w" at bounding box center [358, 295] width 33 height 33
click at [175, 201] on button "a" at bounding box center [174, 203] width 33 height 33
click at [539, 177] on div "Delete Delete last character input" at bounding box center [544, 162] width 32 height 34
click at [348, 217] on button "e" at bounding box center [358, 203] width 33 height 33
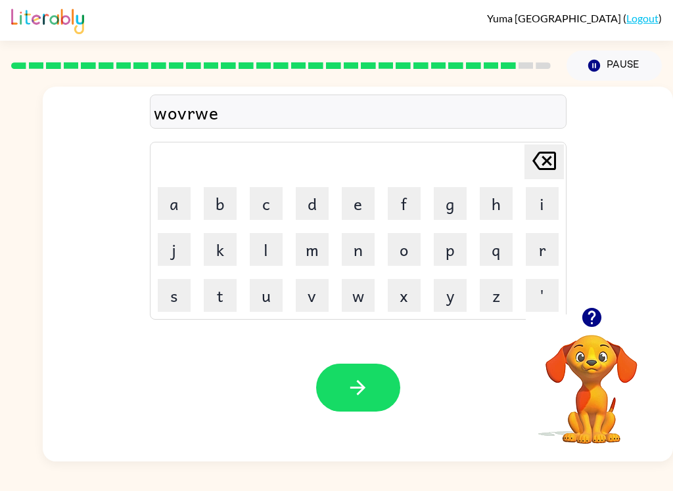
click at [553, 254] on button "r" at bounding box center [542, 249] width 33 height 33
click at [367, 208] on button "e" at bounding box center [358, 203] width 33 height 33
click at [361, 383] on icon "button" at bounding box center [357, 387] width 23 height 23
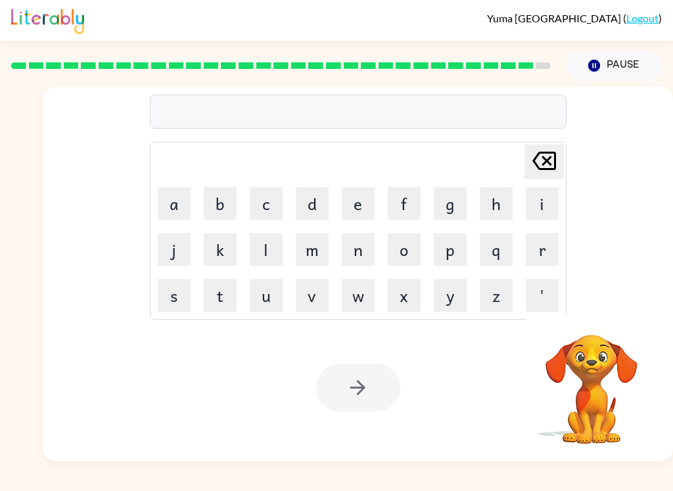
click at [409, 261] on button "o" at bounding box center [404, 249] width 33 height 33
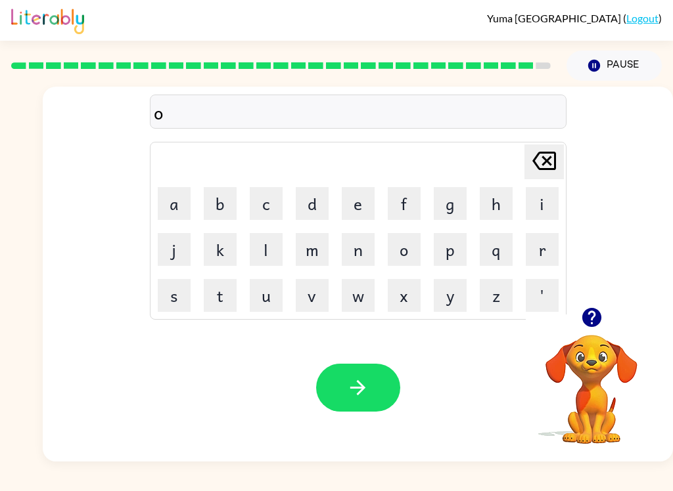
click at [546, 169] on icon at bounding box center [544, 161] width 24 height 18
click at [269, 299] on button "u" at bounding box center [266, 295] width 33 height 33
click at [456, 249] on button "p" at bounding box center [450, 249] width 33 height 33
click at [542, 250] on button "r" at bounding box center [542, 249] width 33 height 33
click at [536, 206] on button "i" at bounding box center [542, 203] width 33 height 33
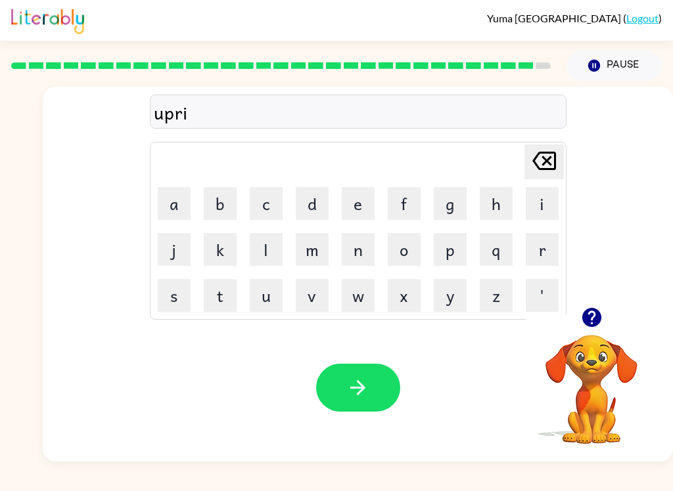
click at [315, 202] on button "d" at bounding box center [312, 203] width 33 height 33
click at [360, 214] on button "e" at bounding box center [358, 203] width 33 height 33
click at [351, 360] on div "Your browser must support playing .mp4 files to use Literably. Please try using…" at bounding box center [358, 388] width 630 height 148
click at [338, 387] on button "button" at bounding box center [358, 388] width 84 height 48
